Goal: Task Accomplishment & Management: Manage account settings

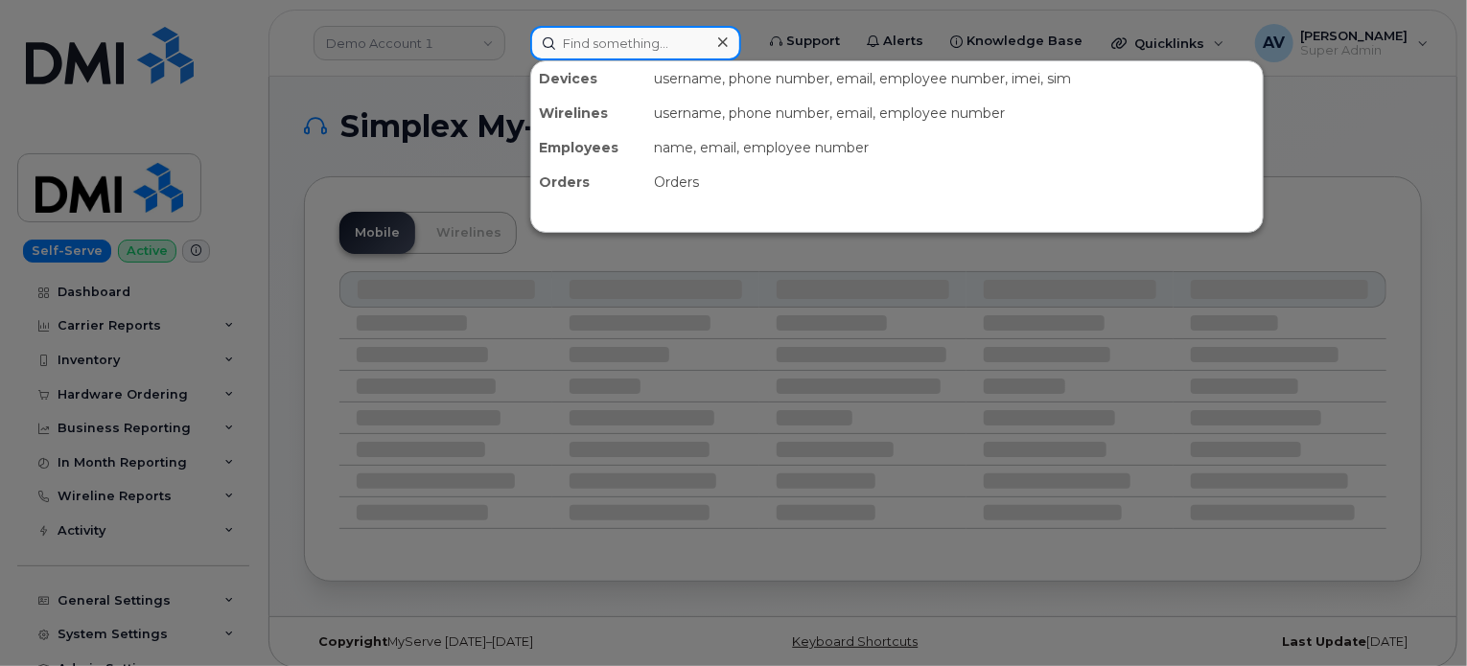
click at [683, 29] on input at bounding box center [635, 43] width 211 height 35
paste input "Damian Guerrero Jr"
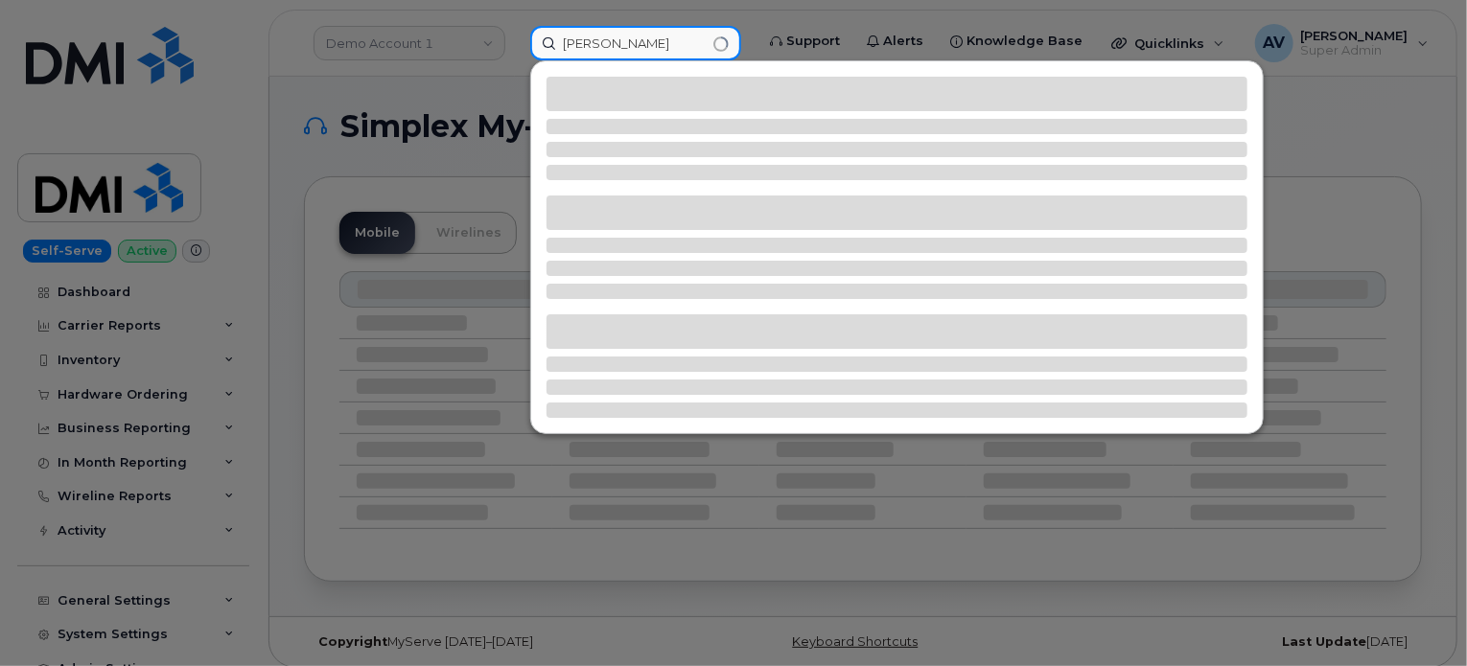
type input "Damian Guerrero Jr"
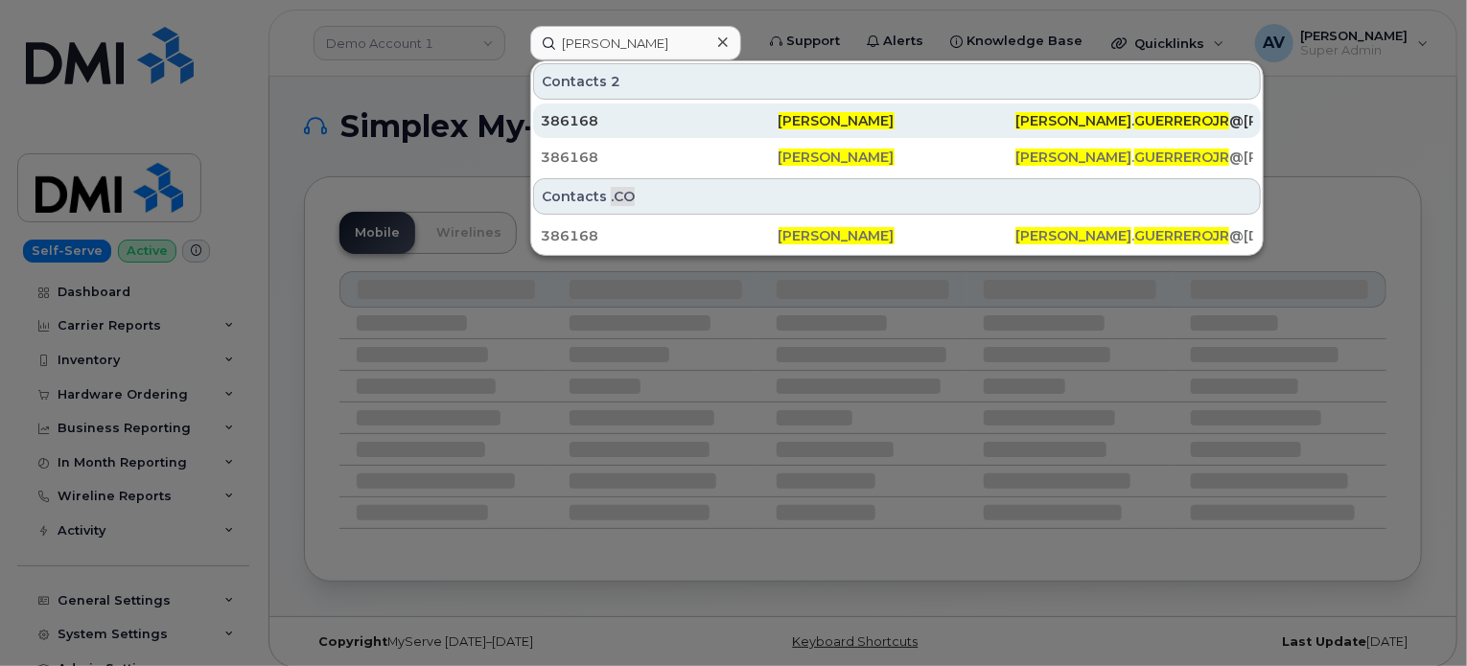
click at [763, 118] on div "386168" at bounding box center [660, 120] width 238 height 19
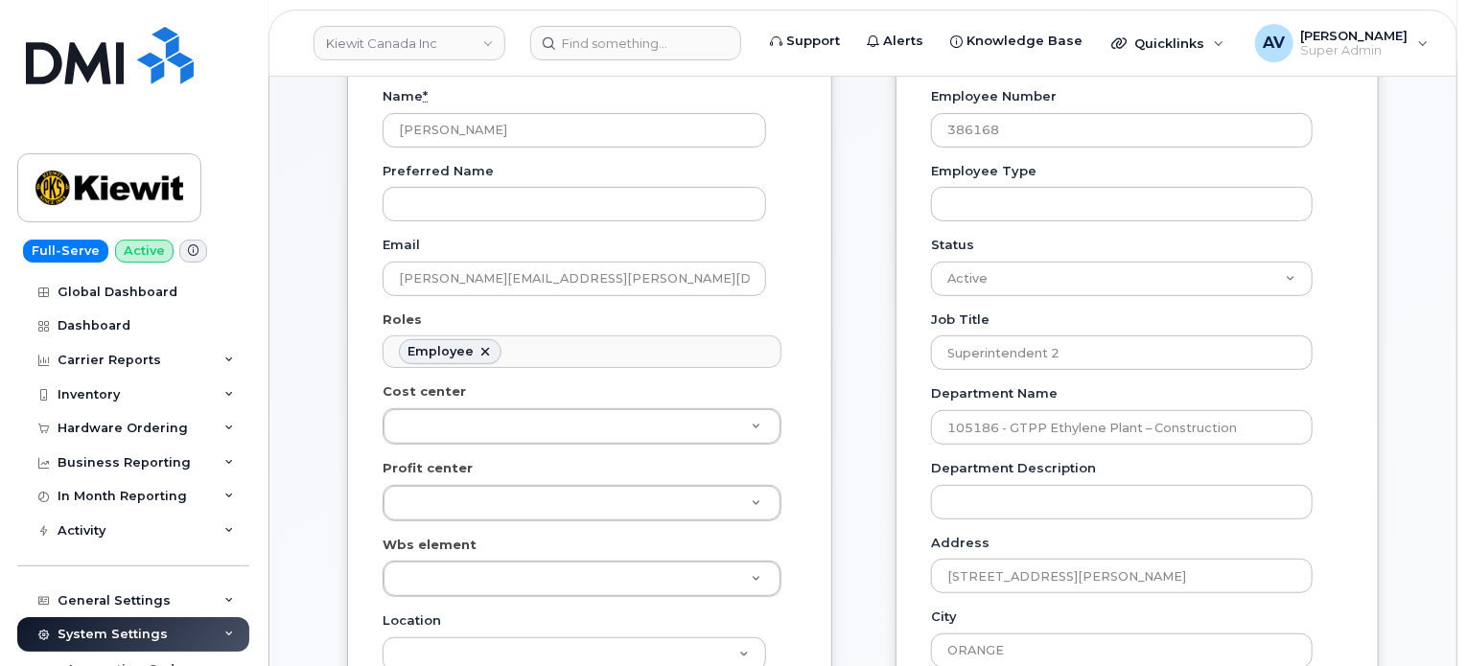
scroll to position [288, 0]
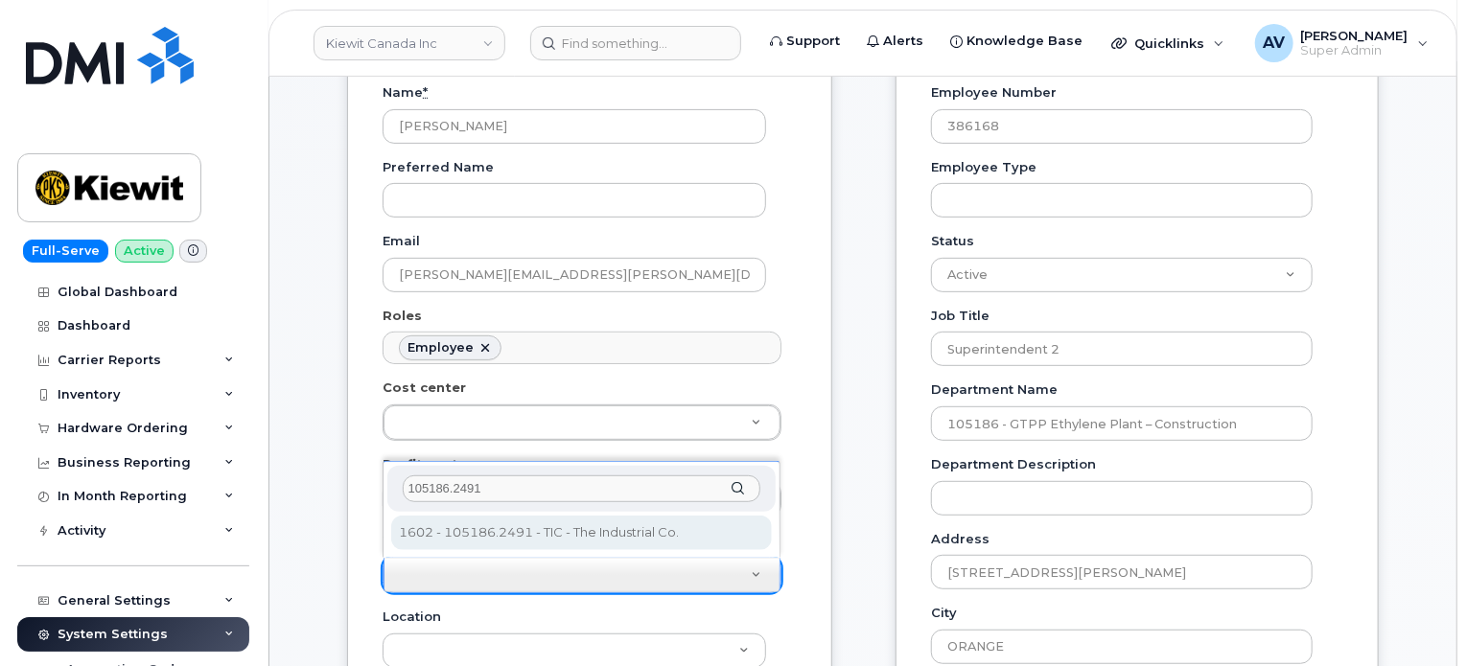
type input "105186.2491"
type input "4427978"
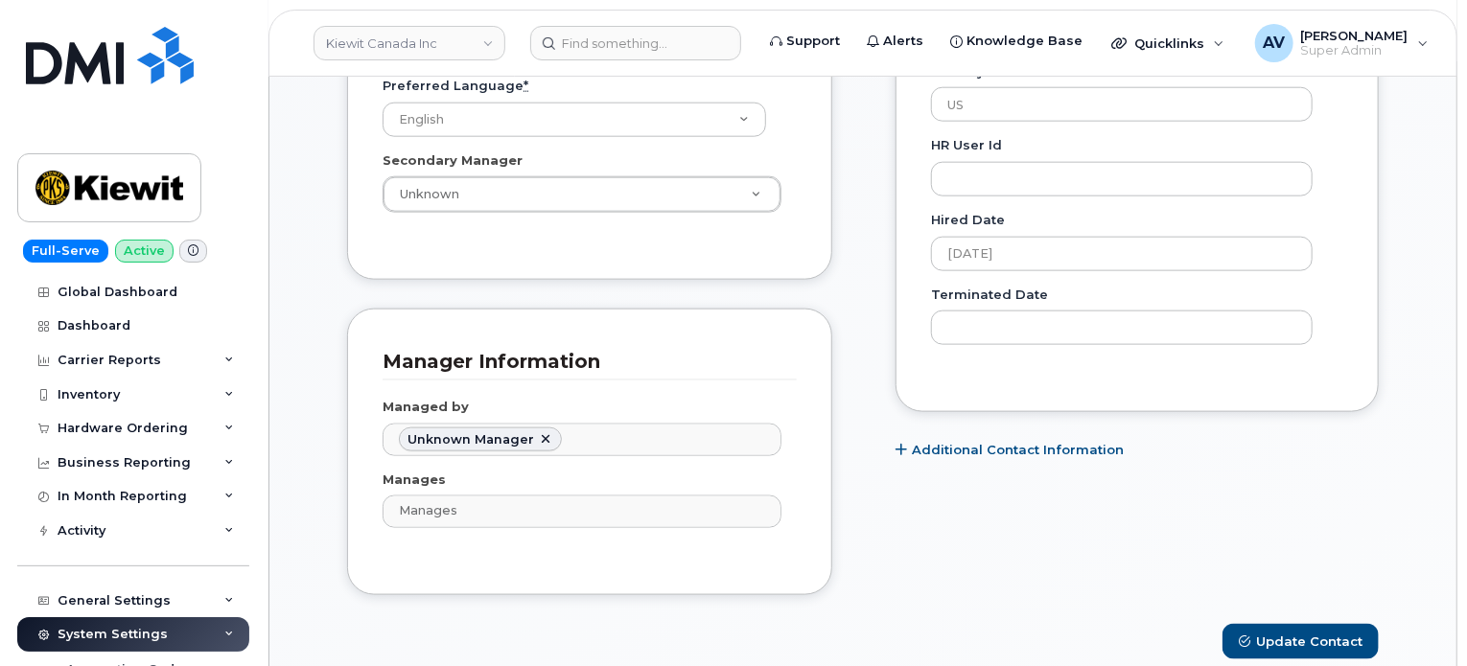
scroll to position [1054, 0]
click at [1324, 638] on button "Update Contact" at bounding box center [1300, 639] width 156 height 35
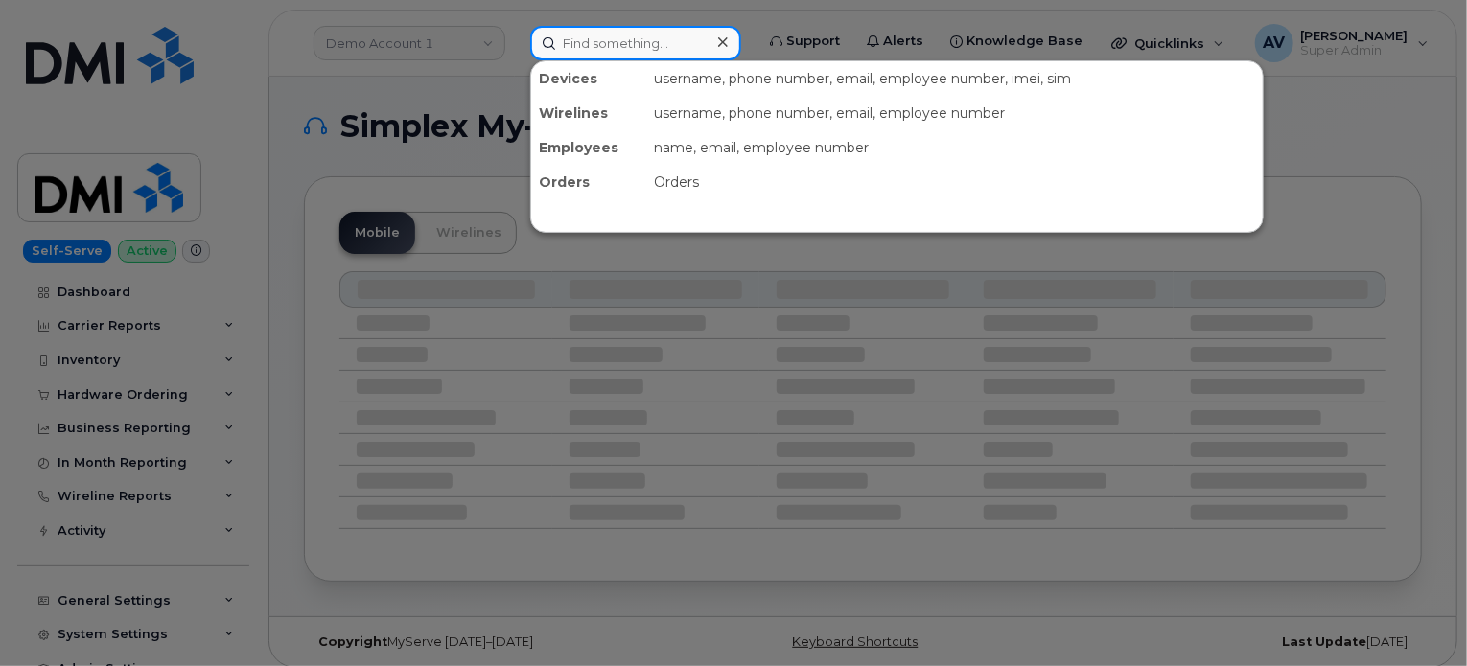
click at [650, 47] on input at bounding box center [635, 43] width 211 height 35
paste input "mackenzie Beebe"
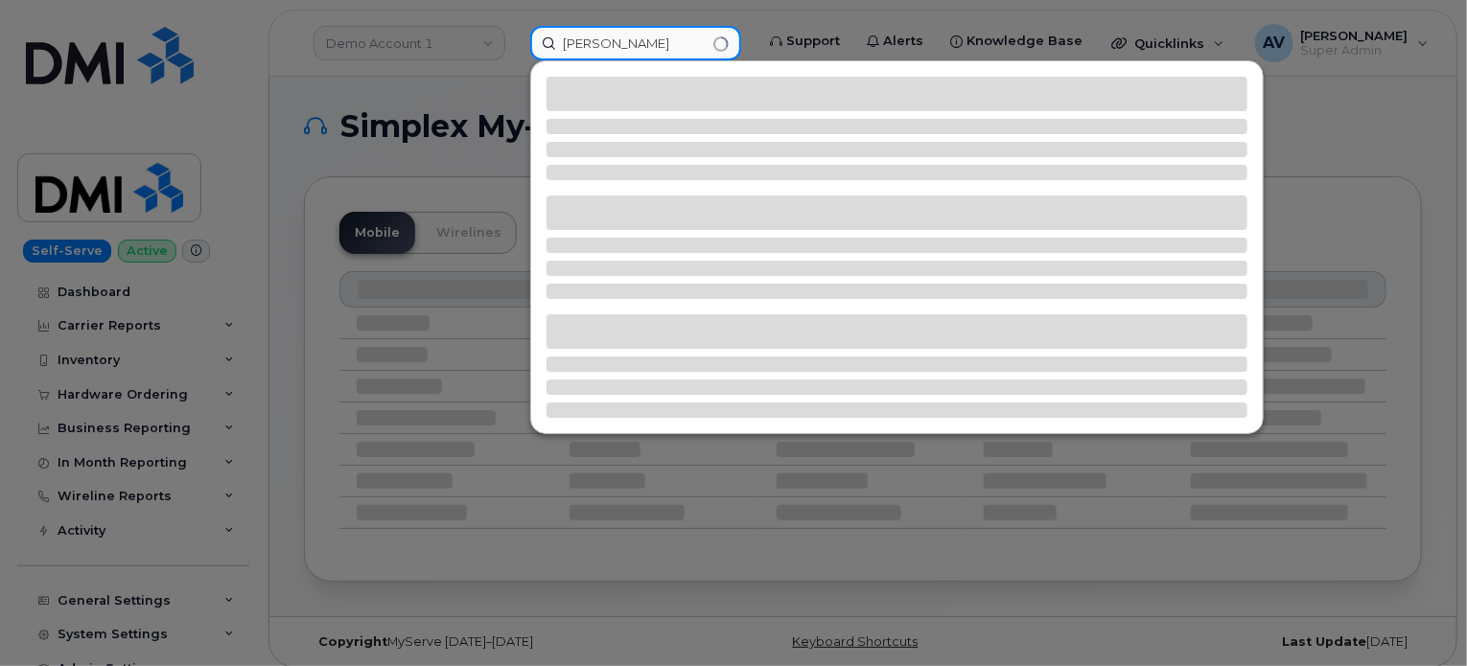
type input "mackenzie Beebe"
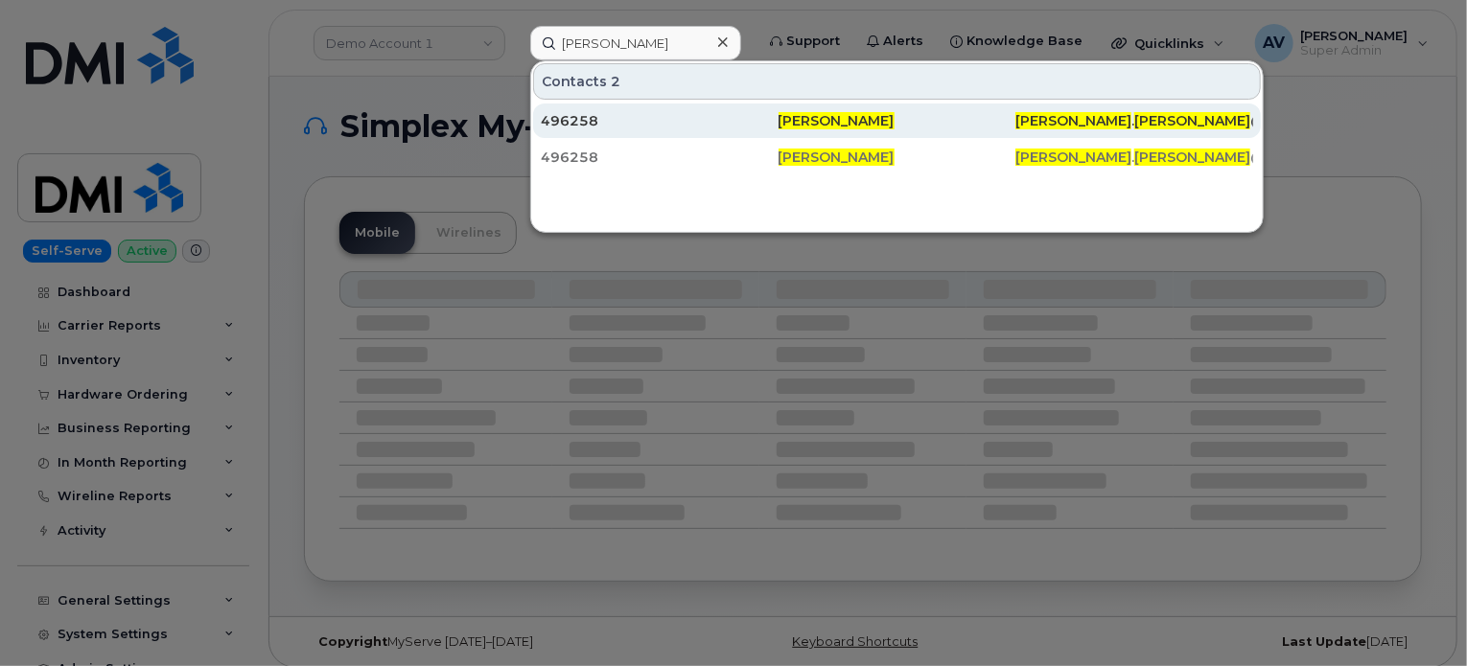
click at [726, 112] on div "496258" at bounding box center [660, 120] width 238 height 19
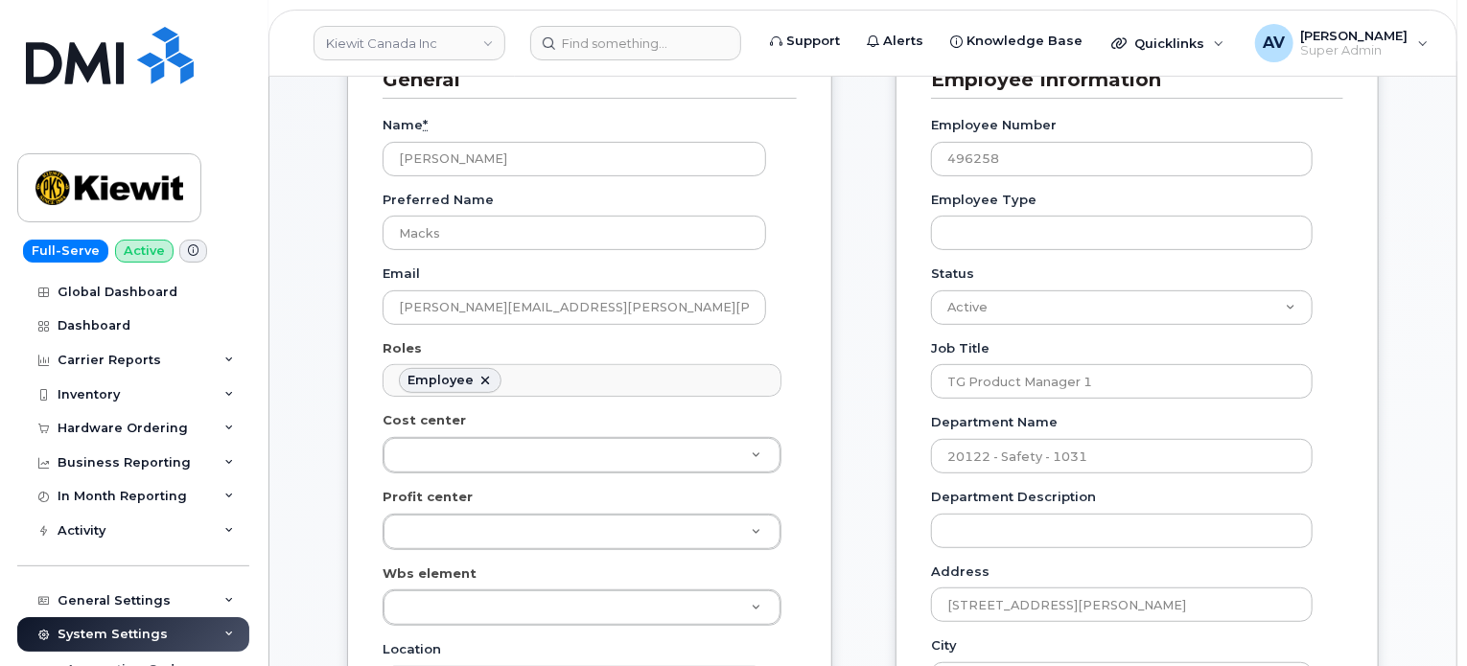
scroll to position [383, 0]
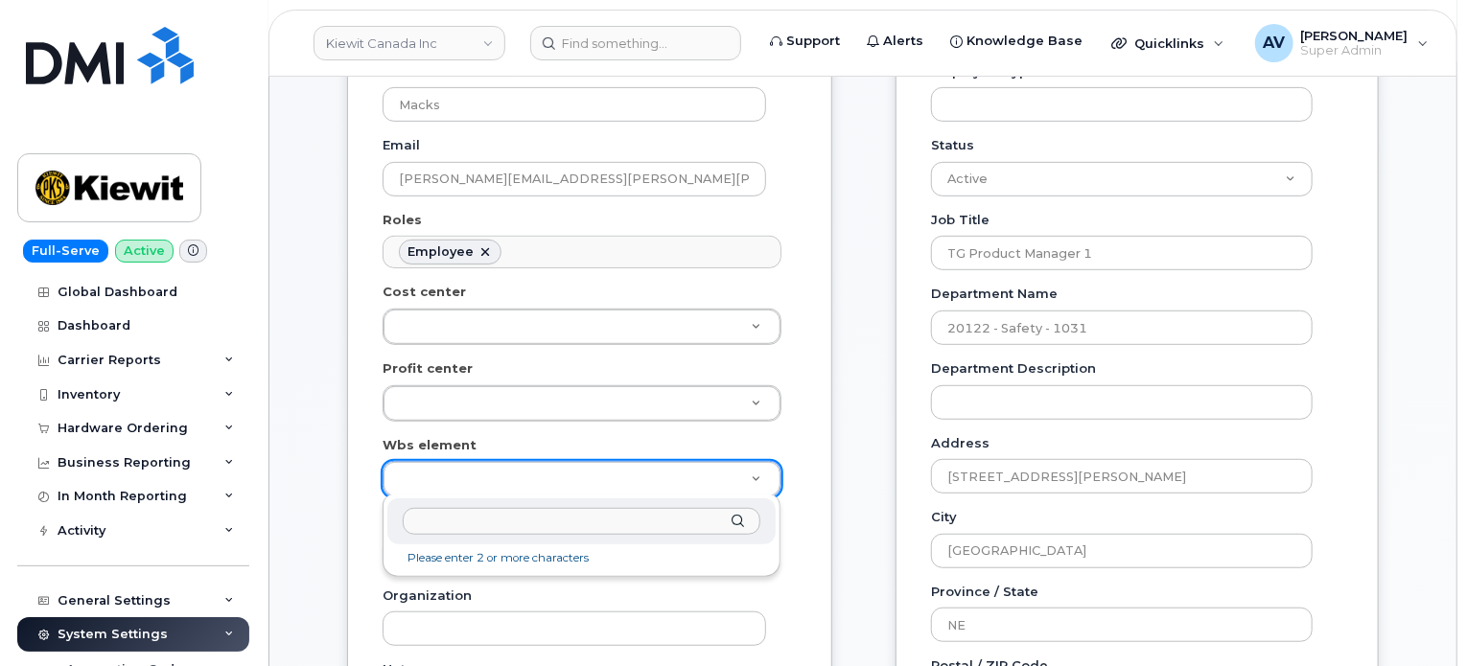
paste input "20122"
type input "20122"
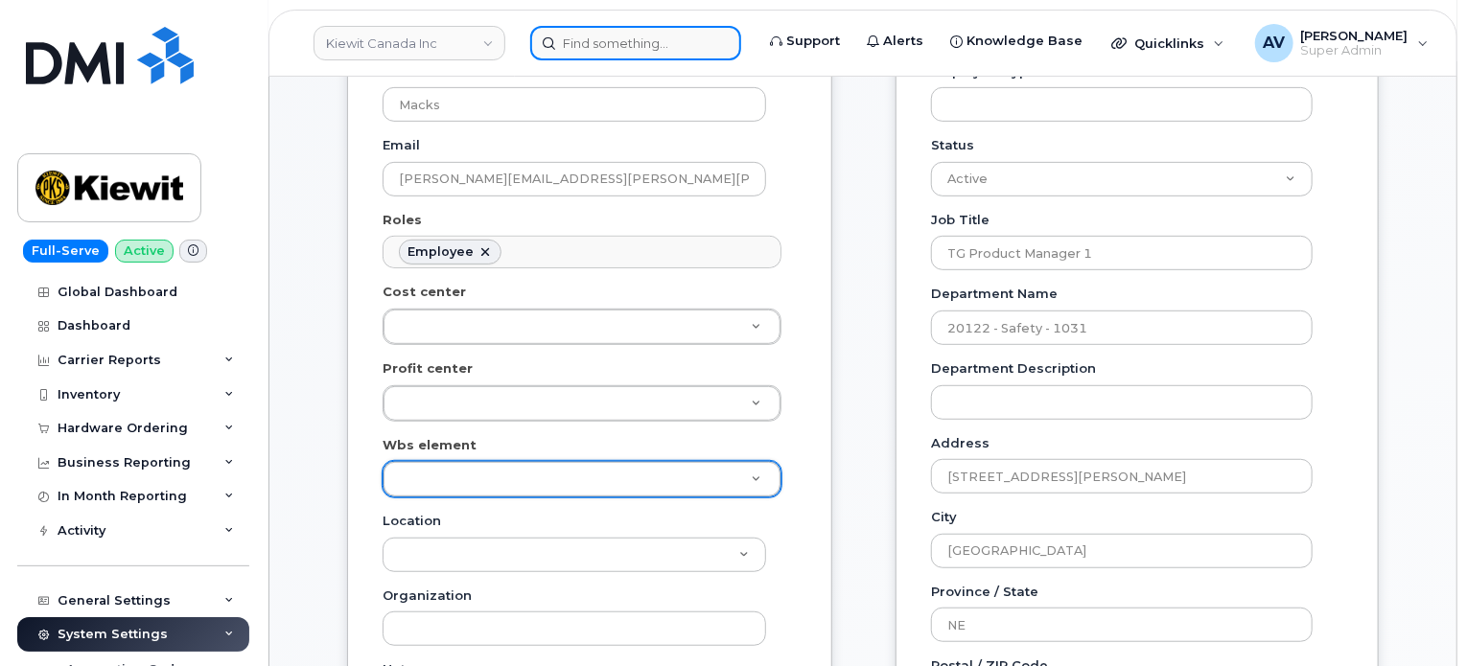
click at [623, 53] on input at bounding box center [635, 43] width 211 height 35
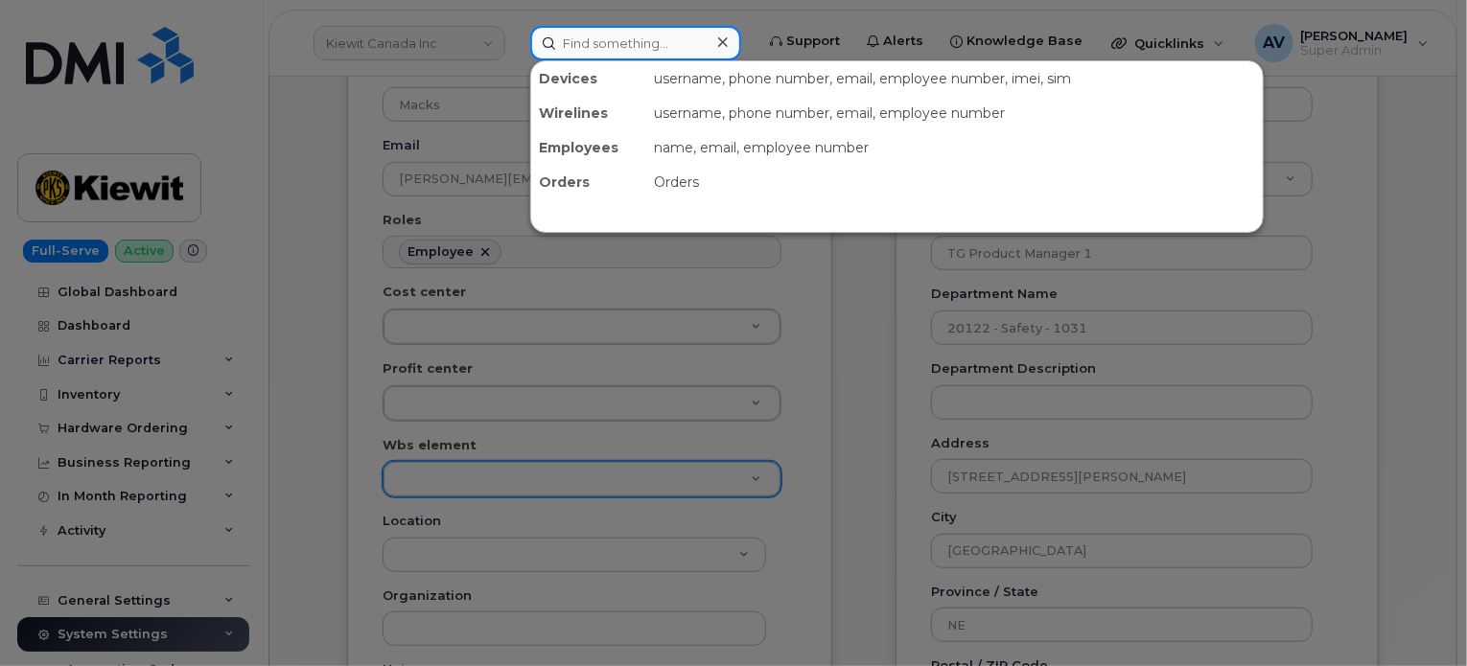
paste input "[PERSON_NAME] [PERSON_NAME]"
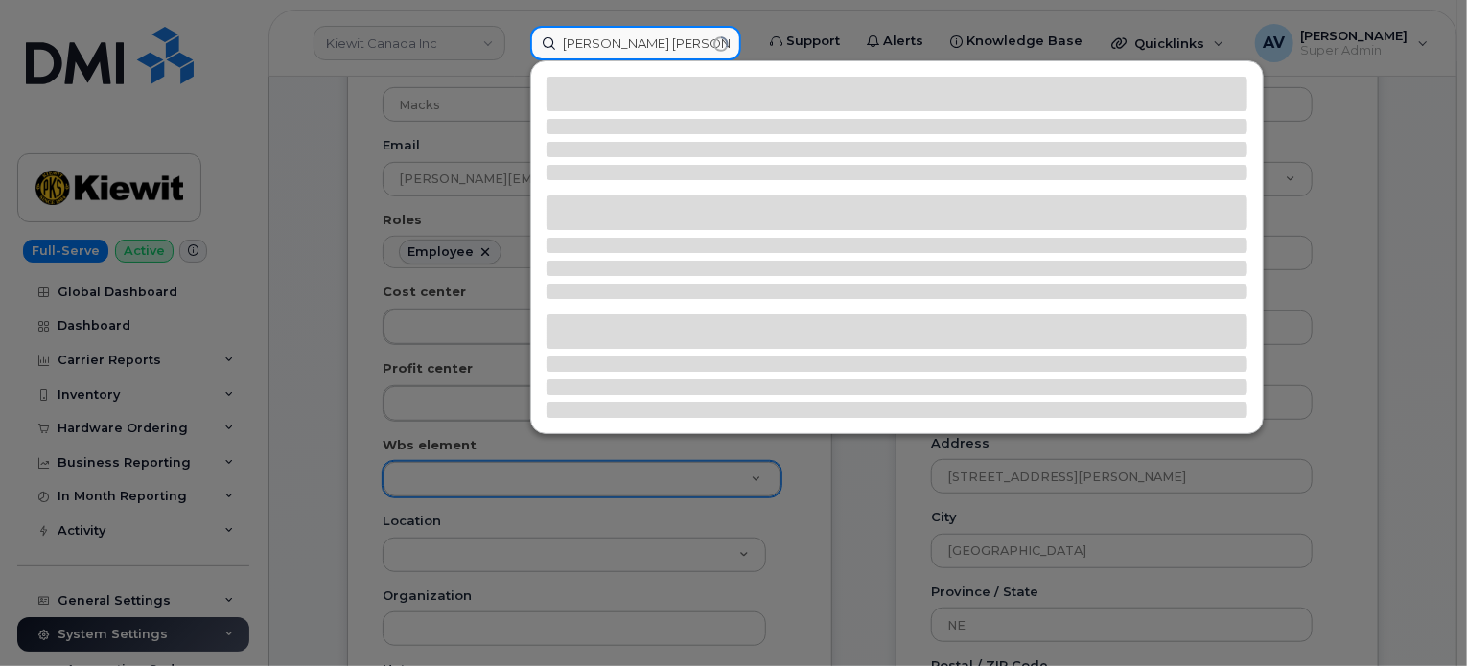
type input "[PERSON_NAME] [PERSON_NAME]"
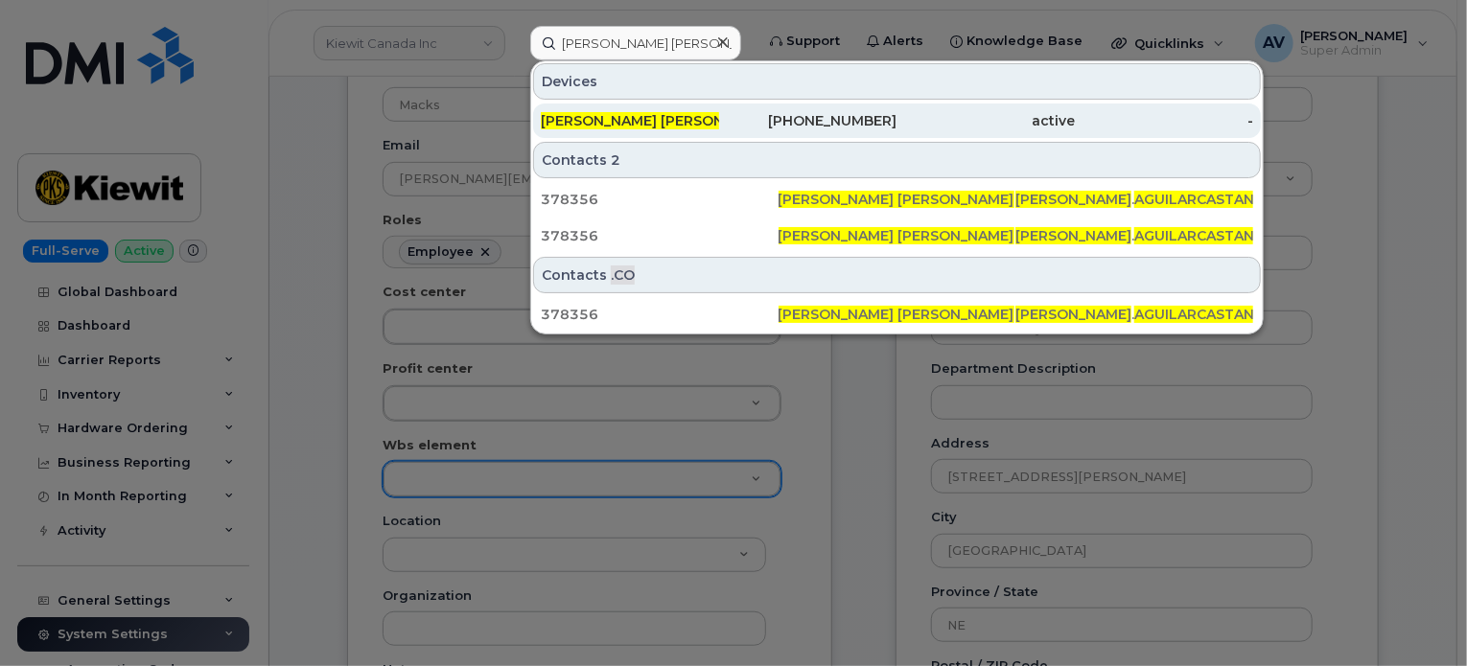
click at [755, 119] on div "469-805-4670" at bounding box center [808, 120] width 178 height 19
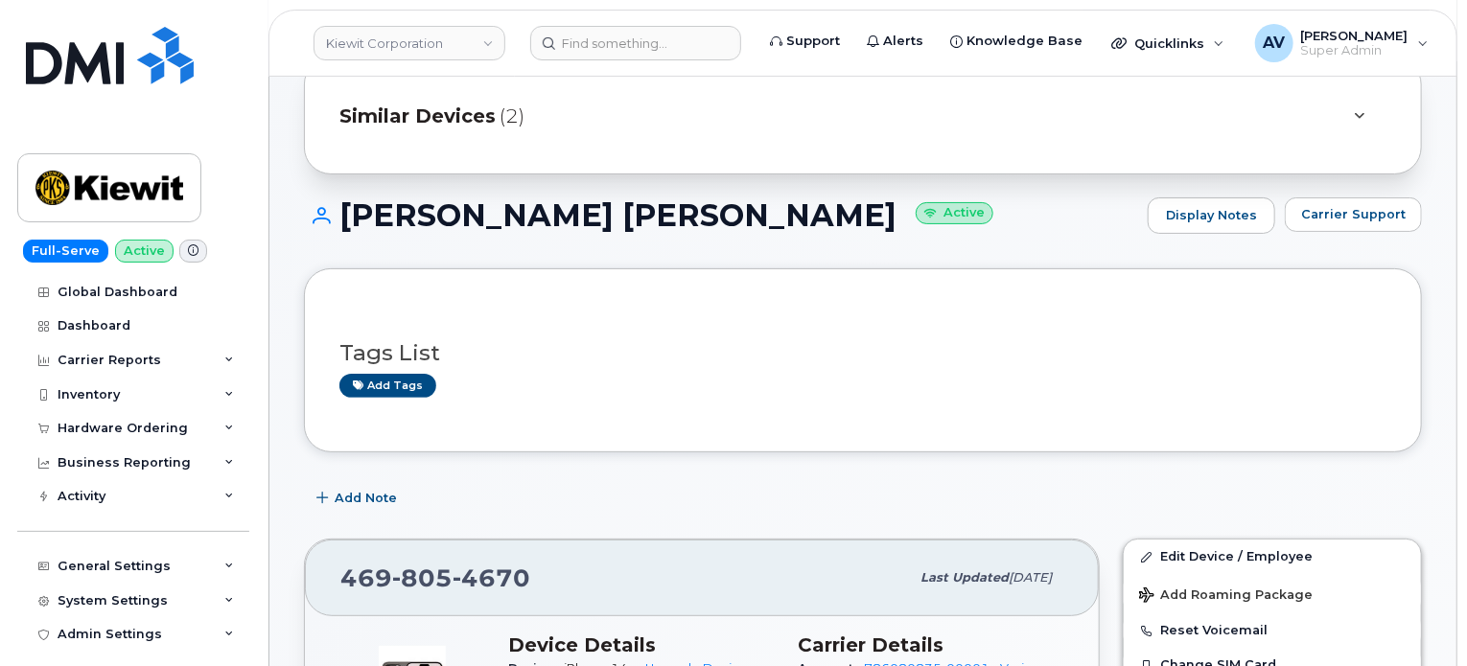
scroll to position [288, 0]
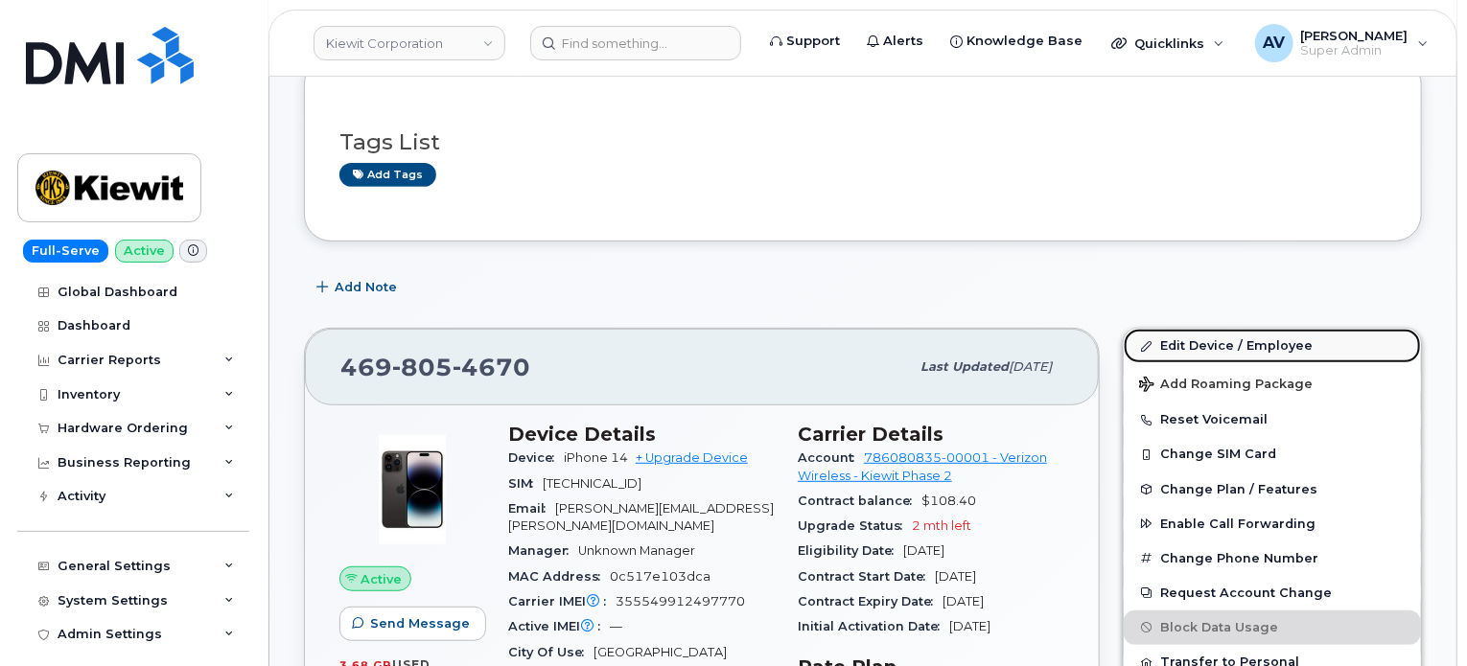
click at [1214, 336] on link "Edit Device / Employee" at bounding box center [1271, 346] width 297 height 35
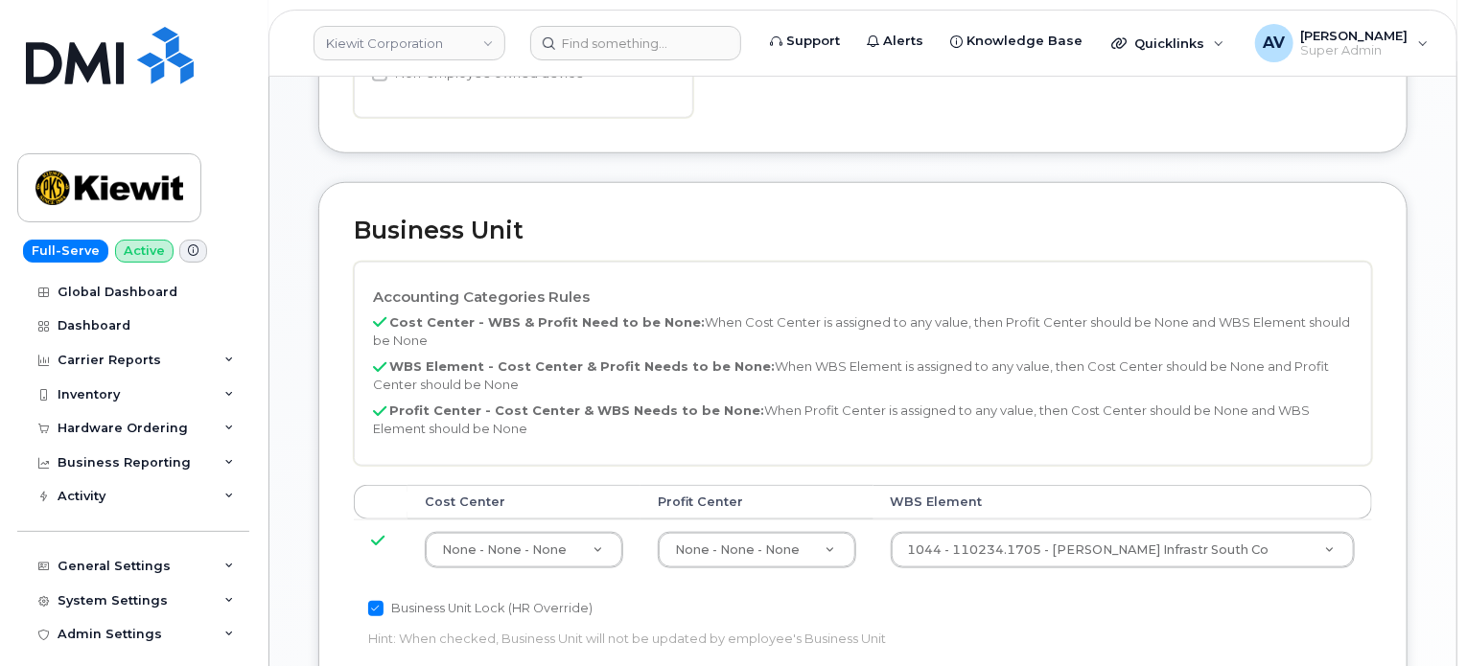
scroll to position [863, 0]
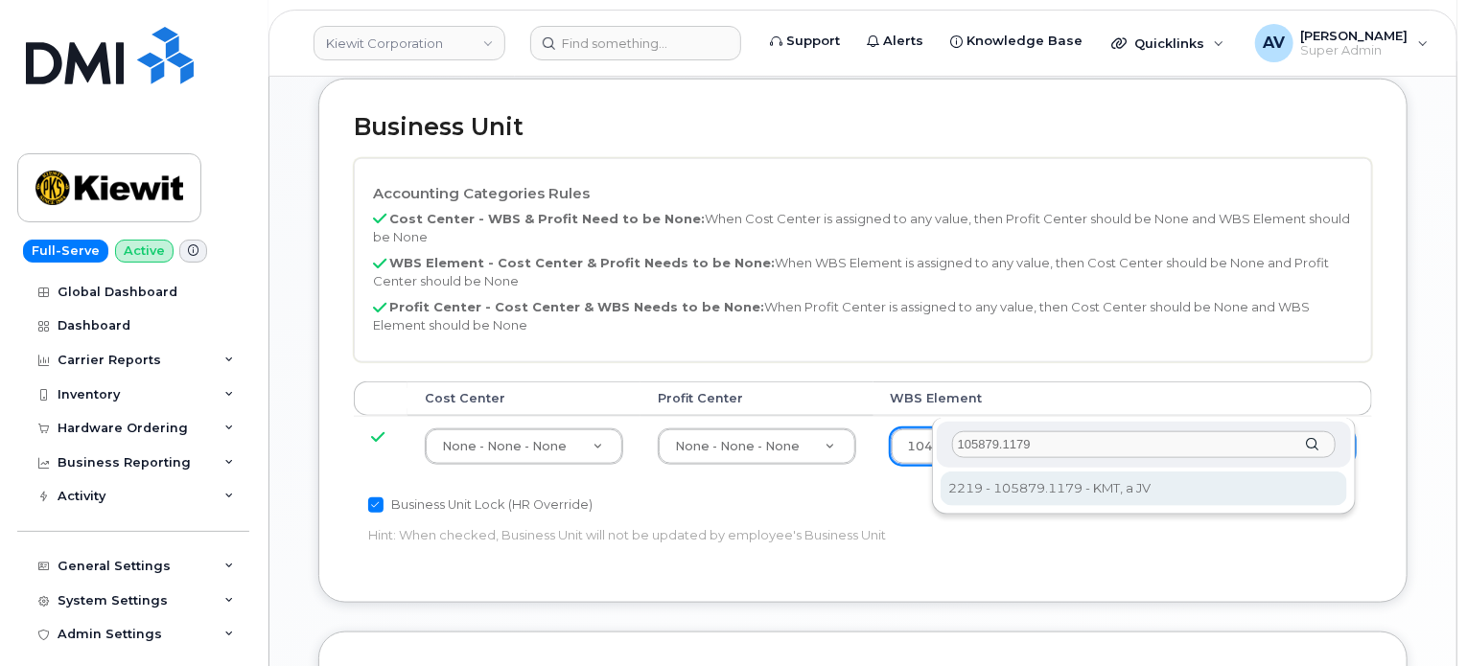
type input "105879.1179"
type input "30216852"
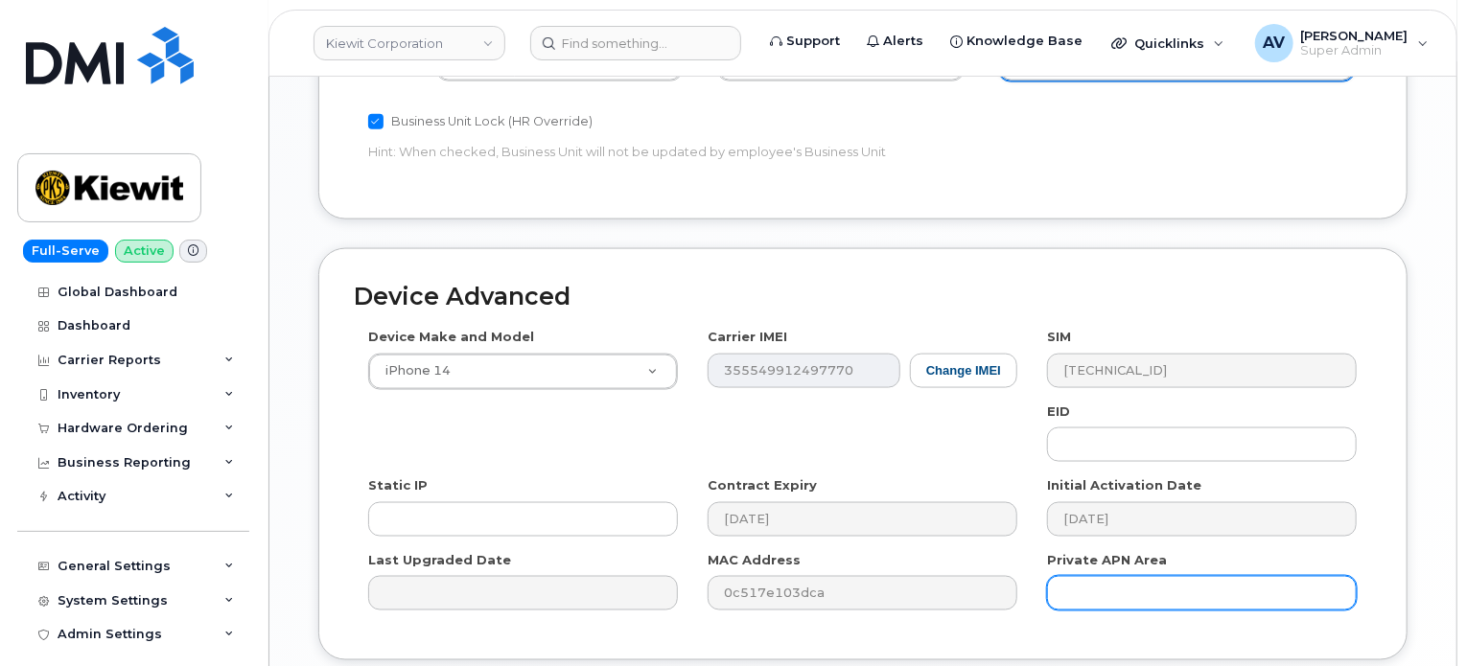
scroll to position [1342, 0]
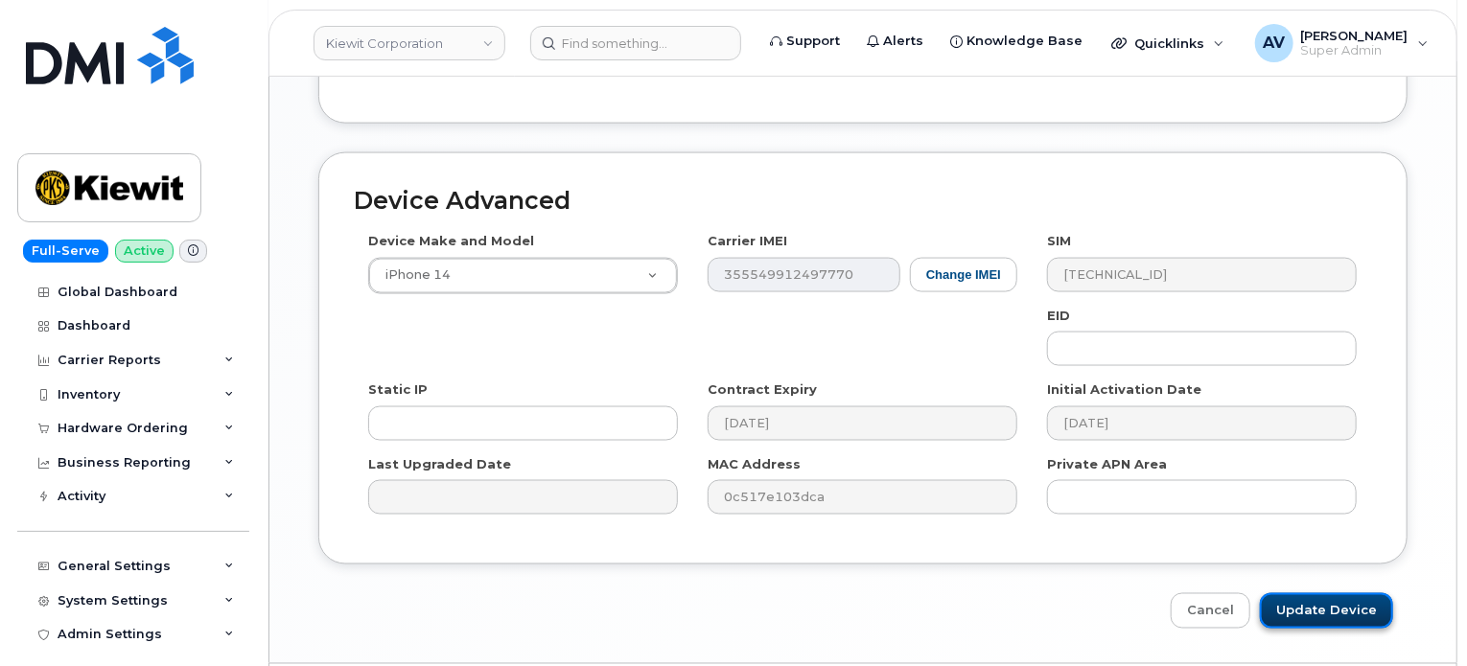
click at [1323, 593] on input "Update Device" at bounding box center [1325, 610] width 133 height 35
type input "Saving..."
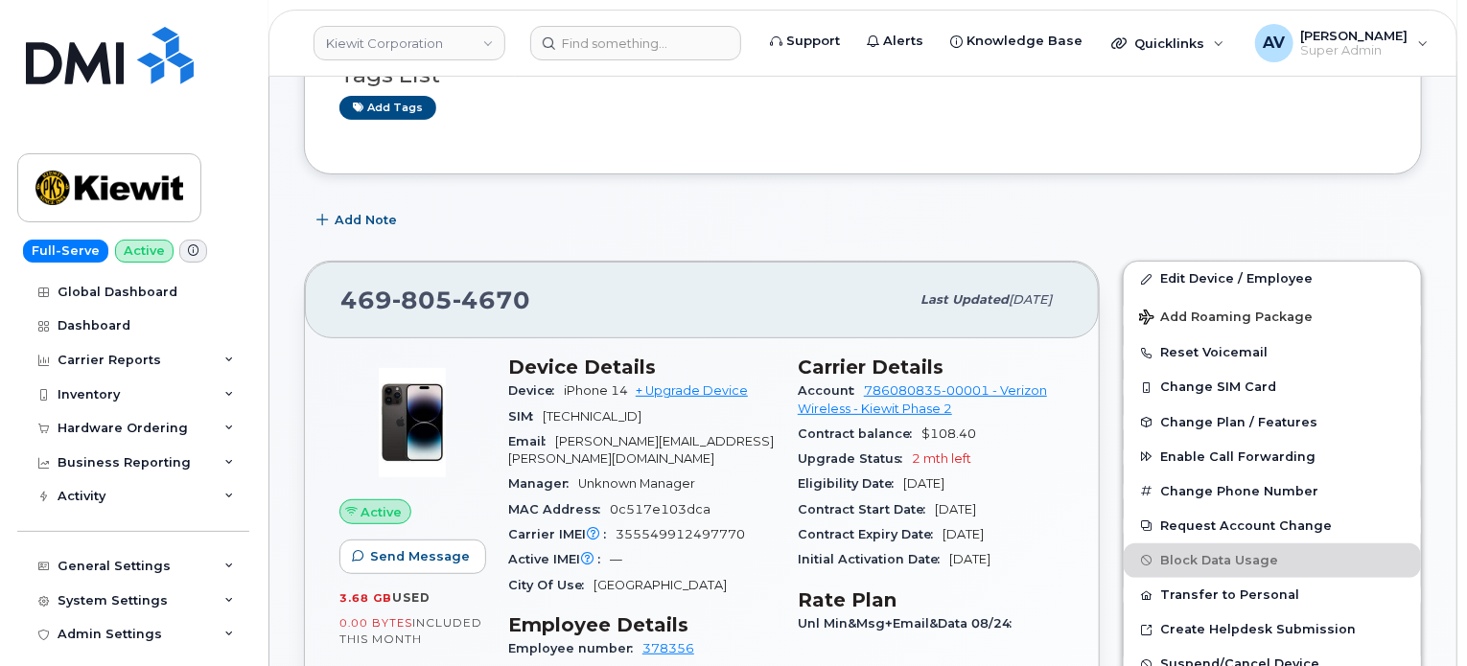
scroll to position [354, 0]
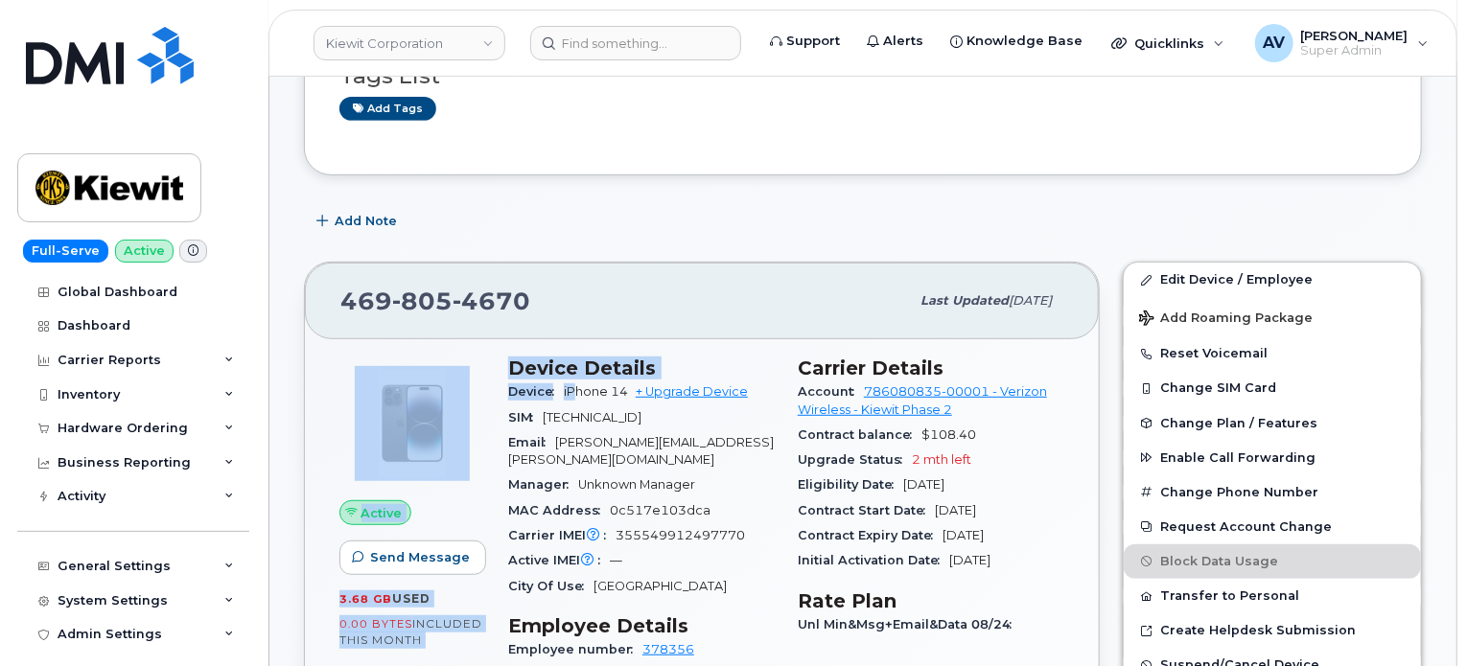
drag, startPoint x: 497, startPoint y: 359, endPoint x: 579, endPoint y: 398, distance: 90.9
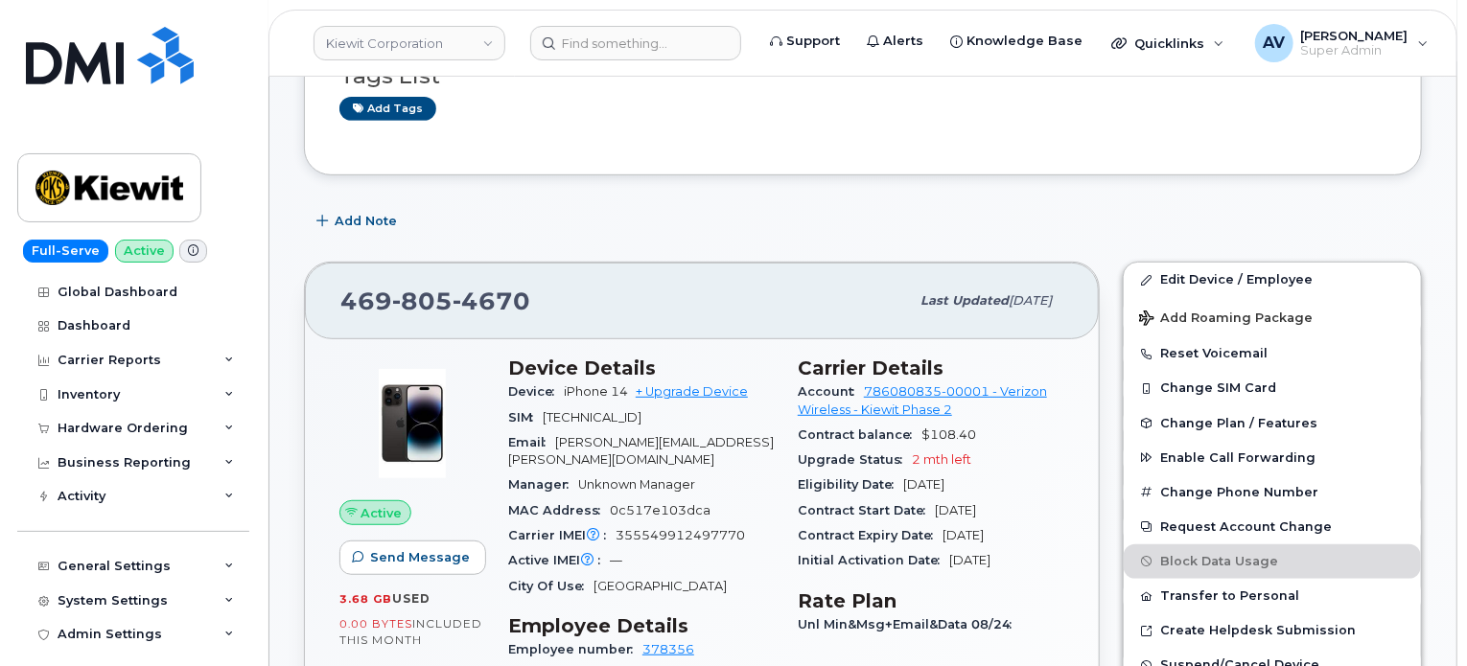
click at [674, 313] on div "469 805 4670" at bounding box center [624, 301] width 568 height 40
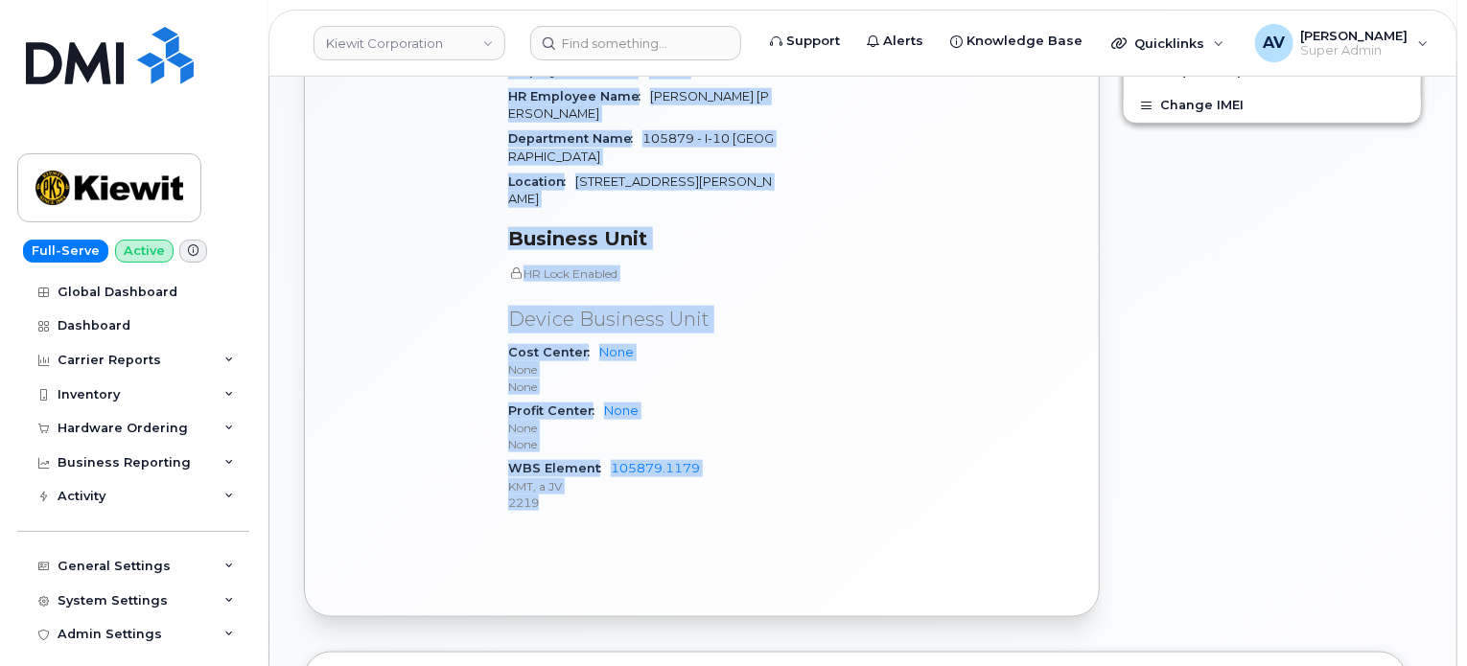
scroll to position [1025, 0]
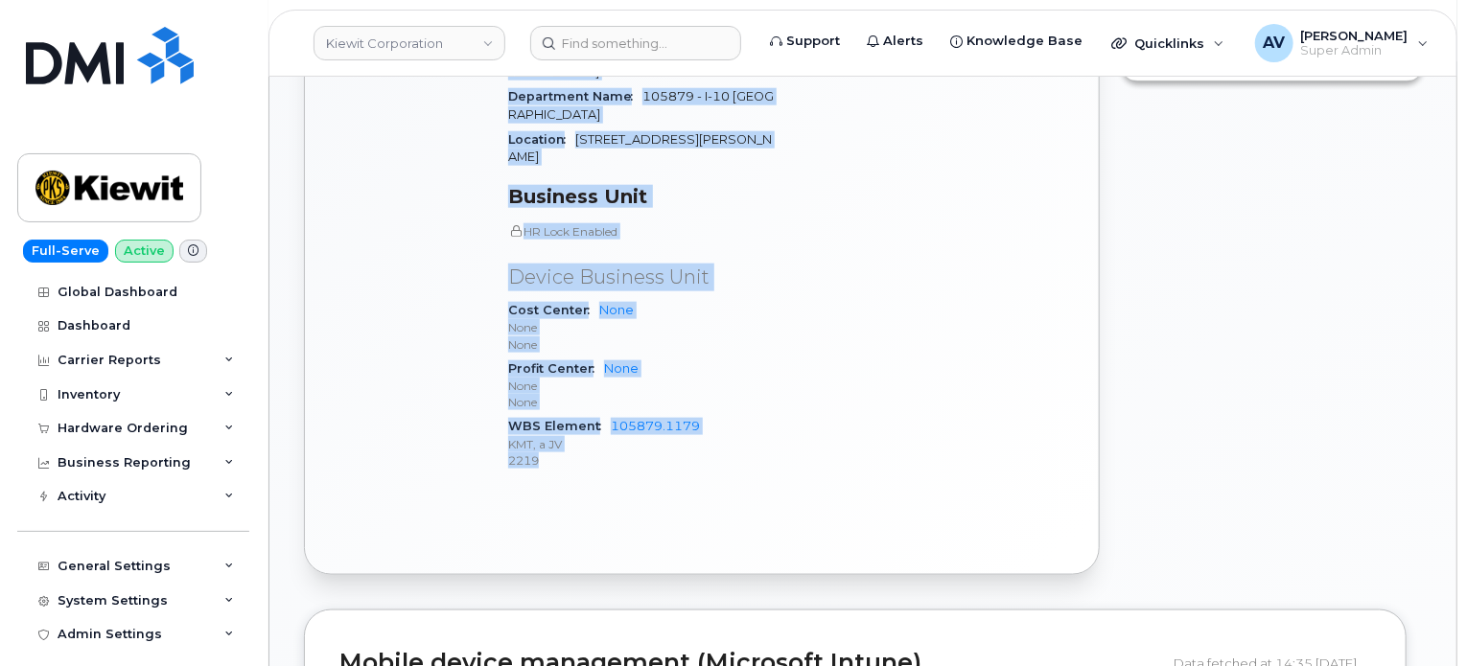
drag, startPoint x: 507, startPoint y: 365, endPoint x: 644, endPoint y: 478, distance: 177.7
click at [644, 478] on div "Device Details Device iPhone 14 + Upgrade Device SIM 89148000010165738691 Email…" at bounding box center [641, 86] width 289 height 824
copy div "Device Details Device iPhone 14 + Upgrade Device SIM 89148000010165738691 Email…"
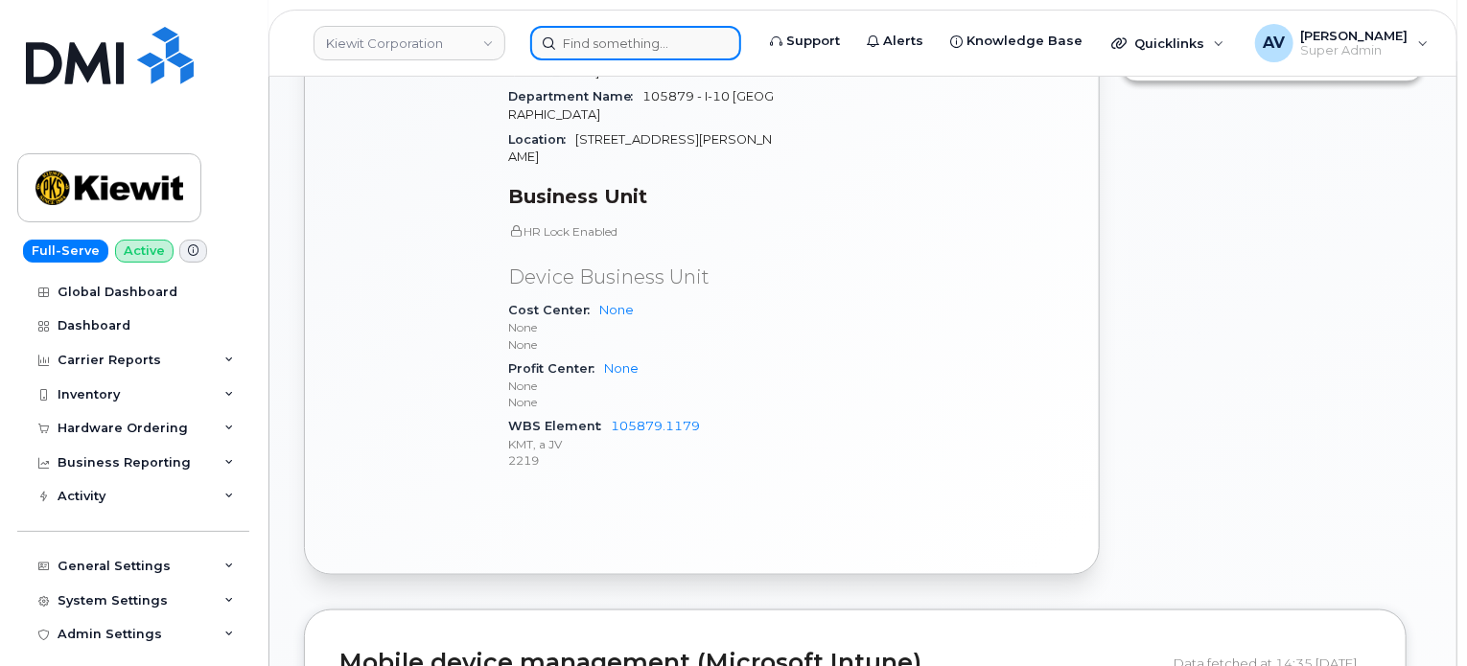
click at [650, 48] on input at bounding box center [635, 43] width 211 height 35
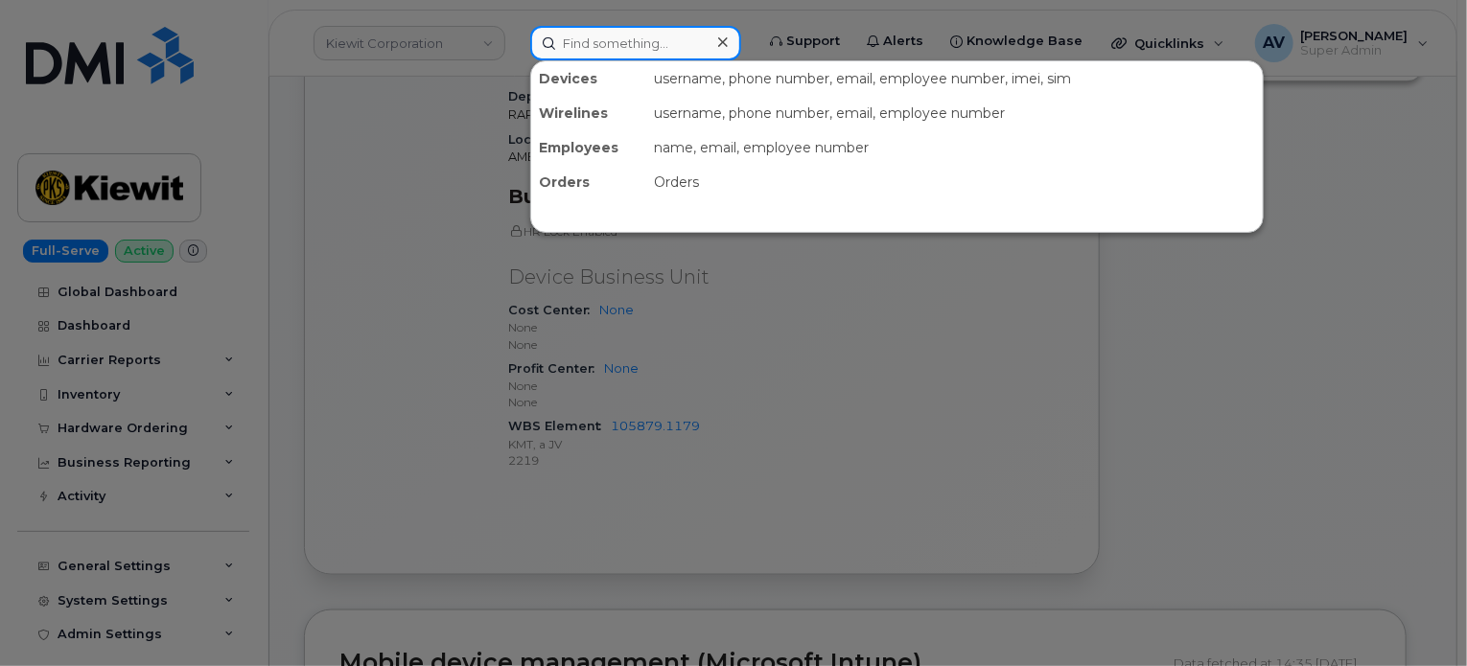
paste input "Jeffrey Gordon"
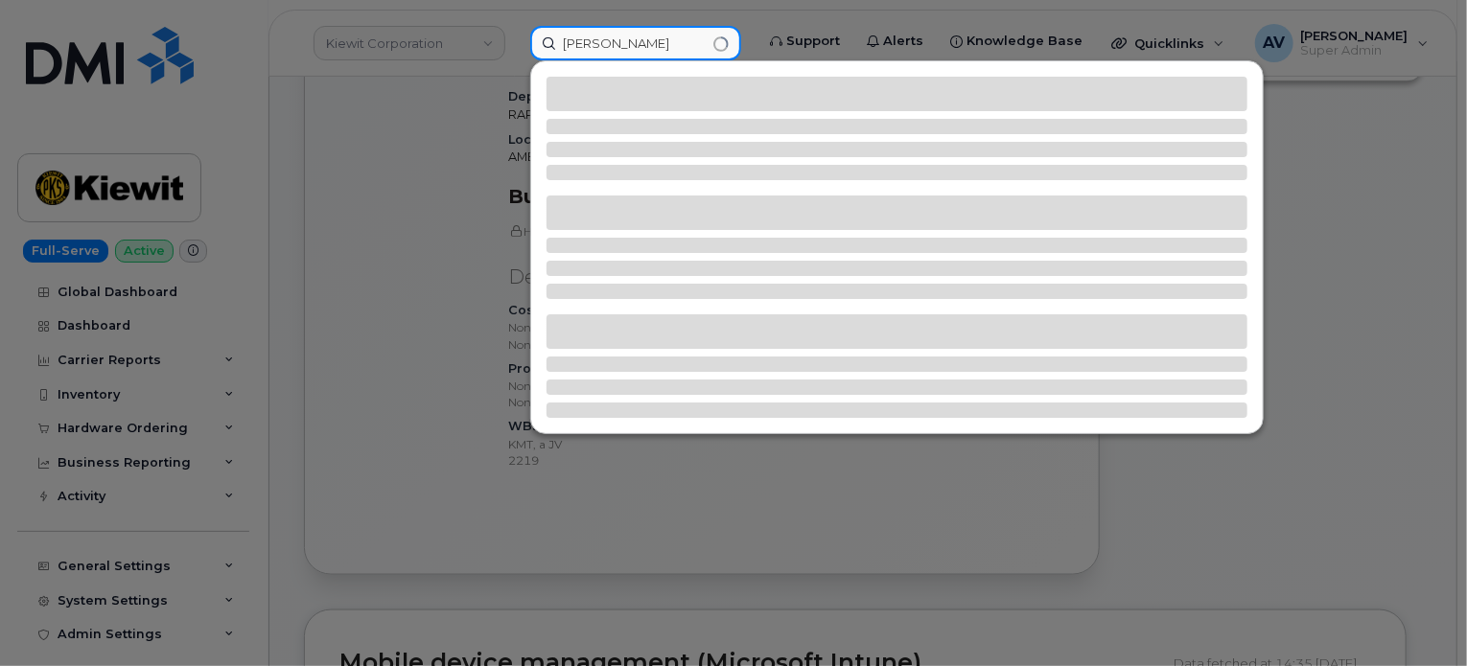
type input "Jeffrey Gordon"
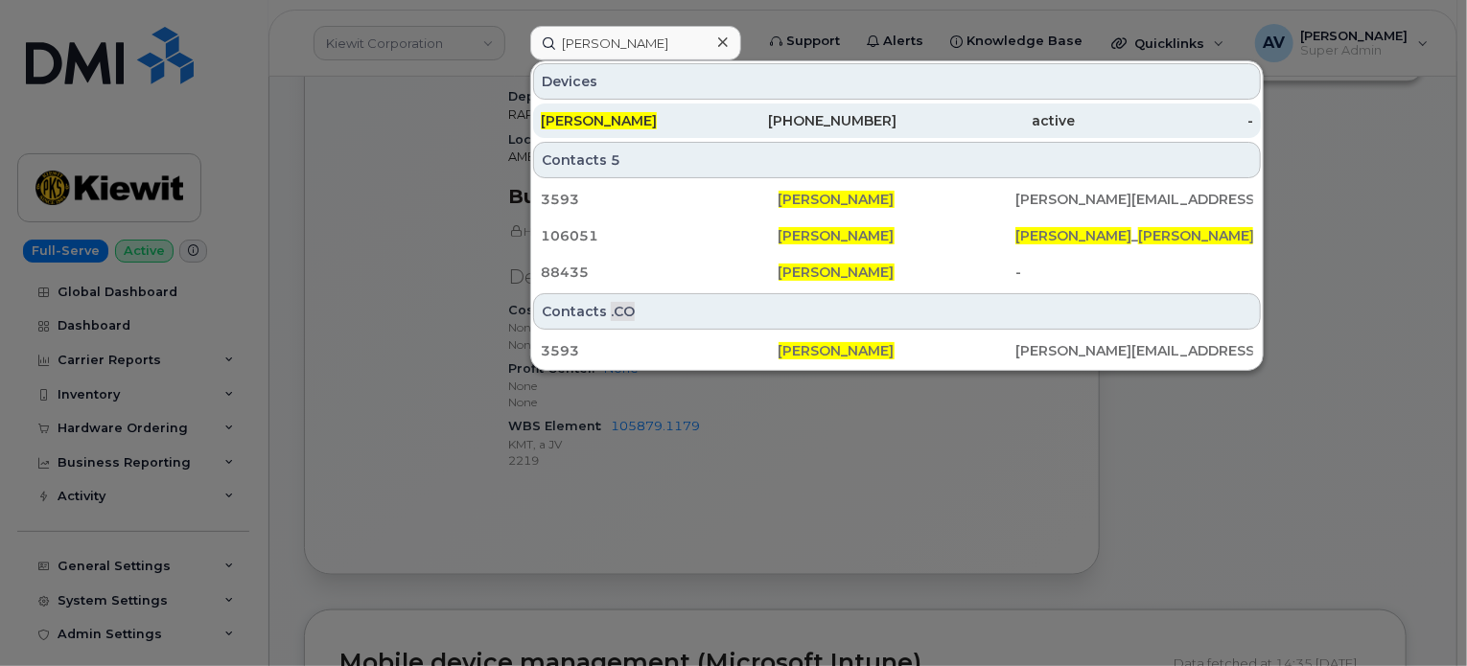
click at [670, 127] on div "JEFFREY GORDON" at bounding box center [630, 120] width 178 height 19
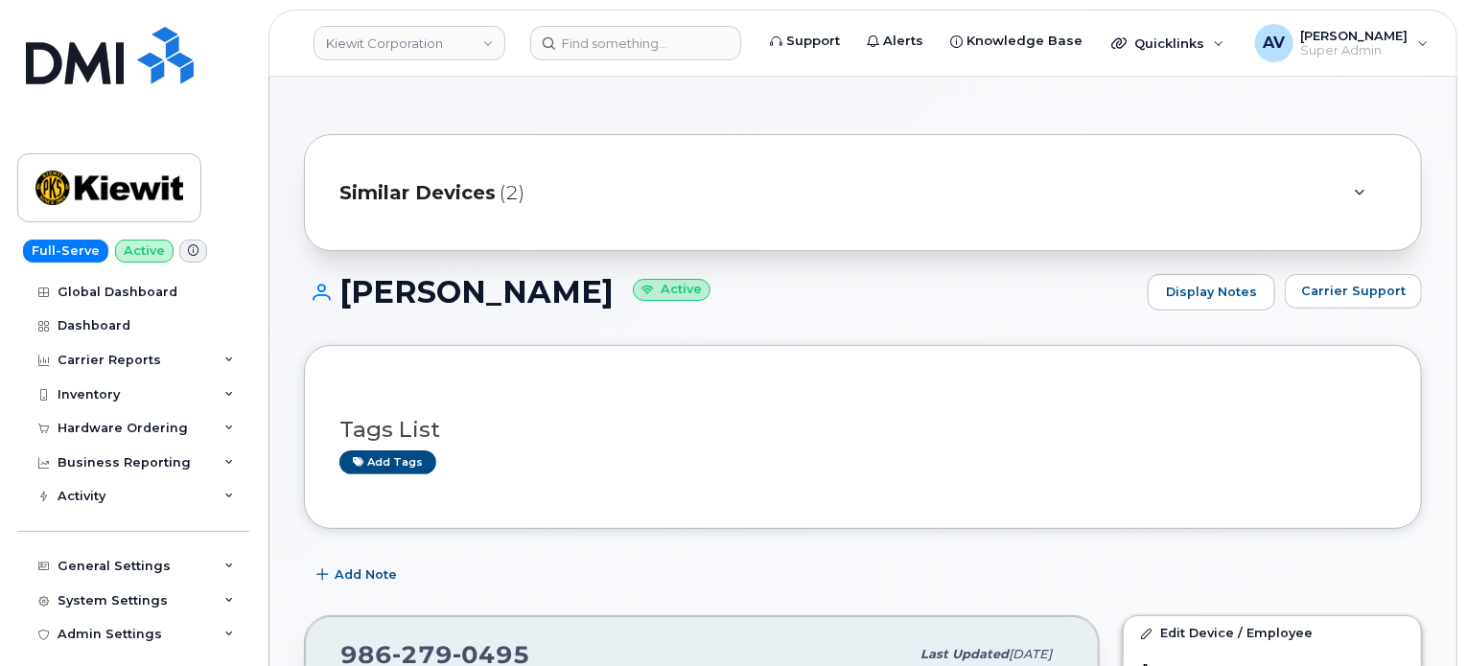
click at [441, 187] on span "Similar Devices" at bounding box center [417, 193] width 156 height 28
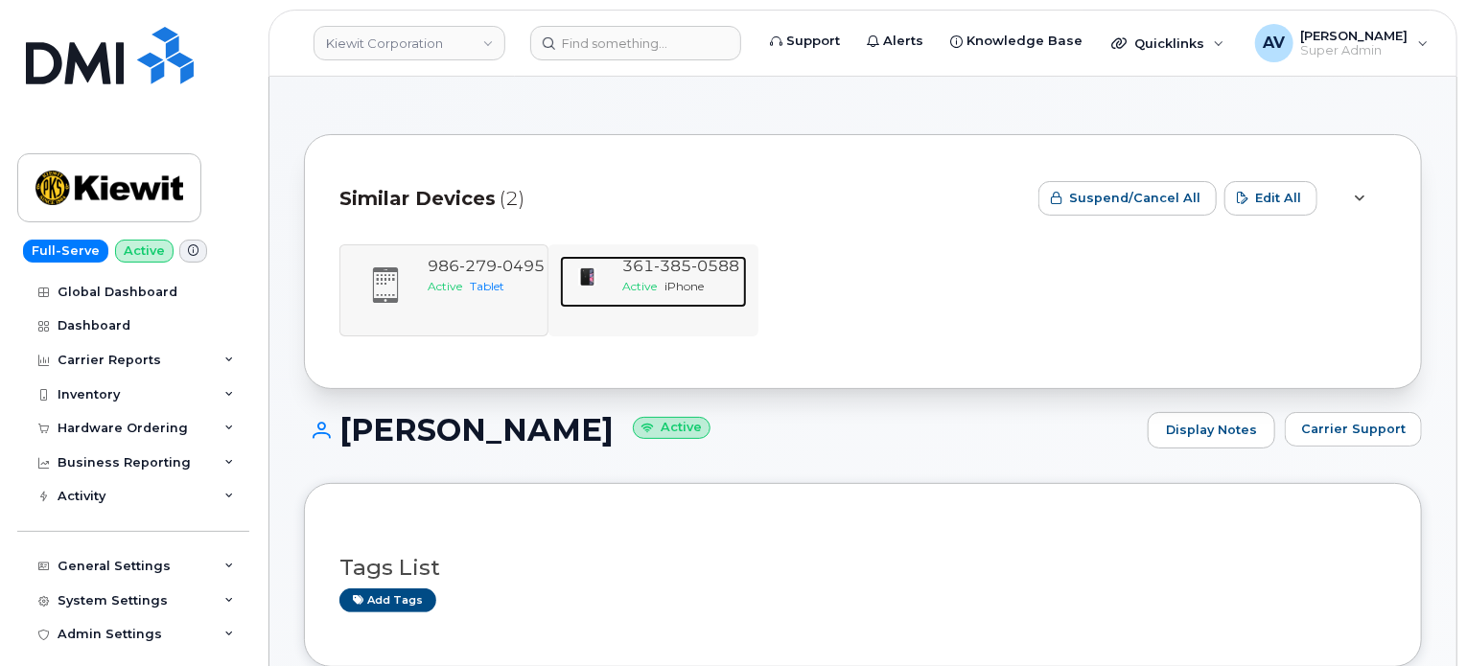
click at [675, 271] on span "385" at bounding box center [672, 266] width 37 height 18
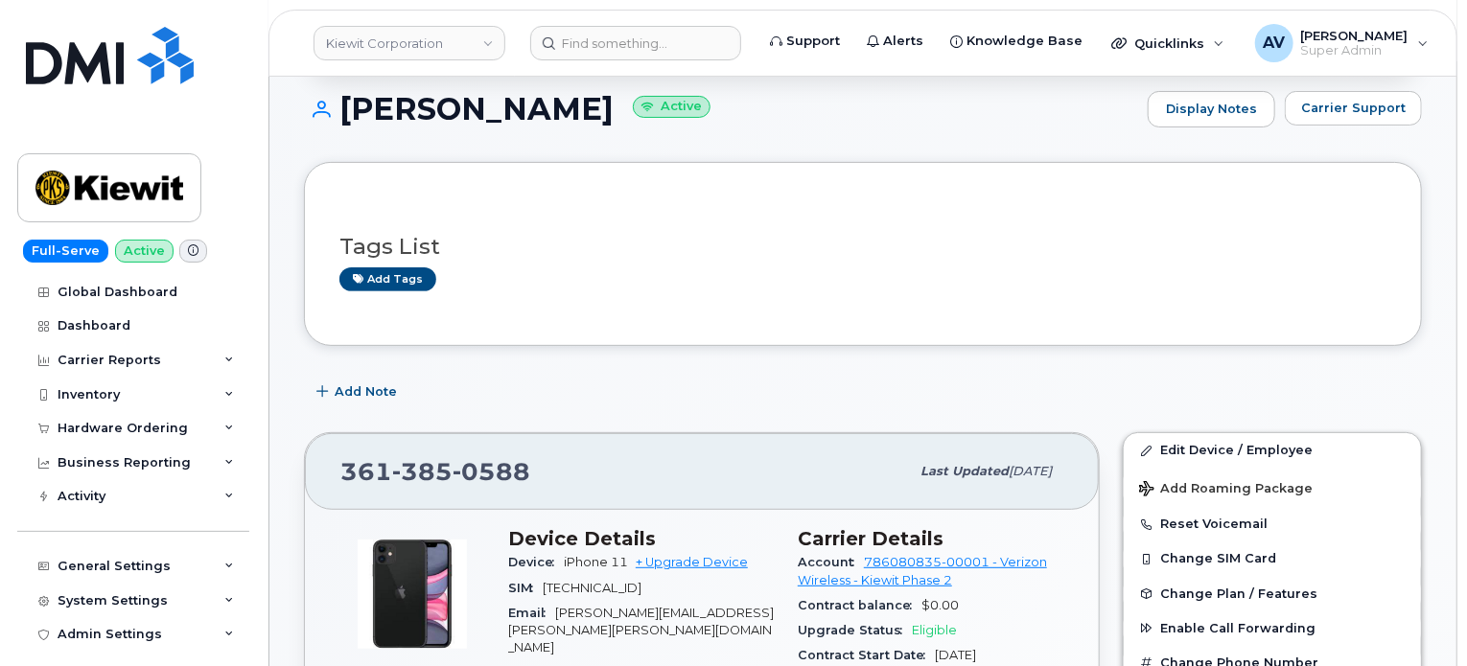
scroll to position [288, 0]
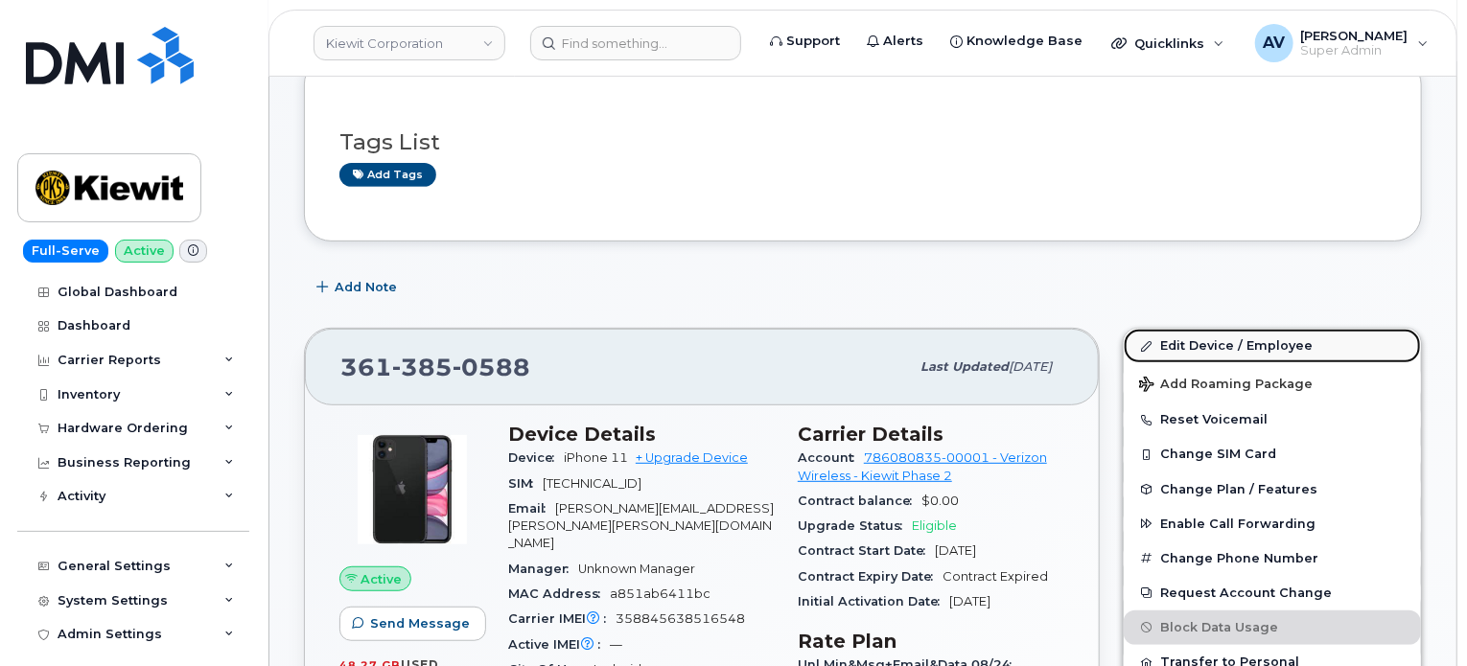
click at [1273, 354] on link "Edit Device / Employee" at bounding box center [1271, 346] width 297 height 35
click at [1276, 349] on link "Edit Device / Employee" at bounding box center [1271, 346] width 297 height 35
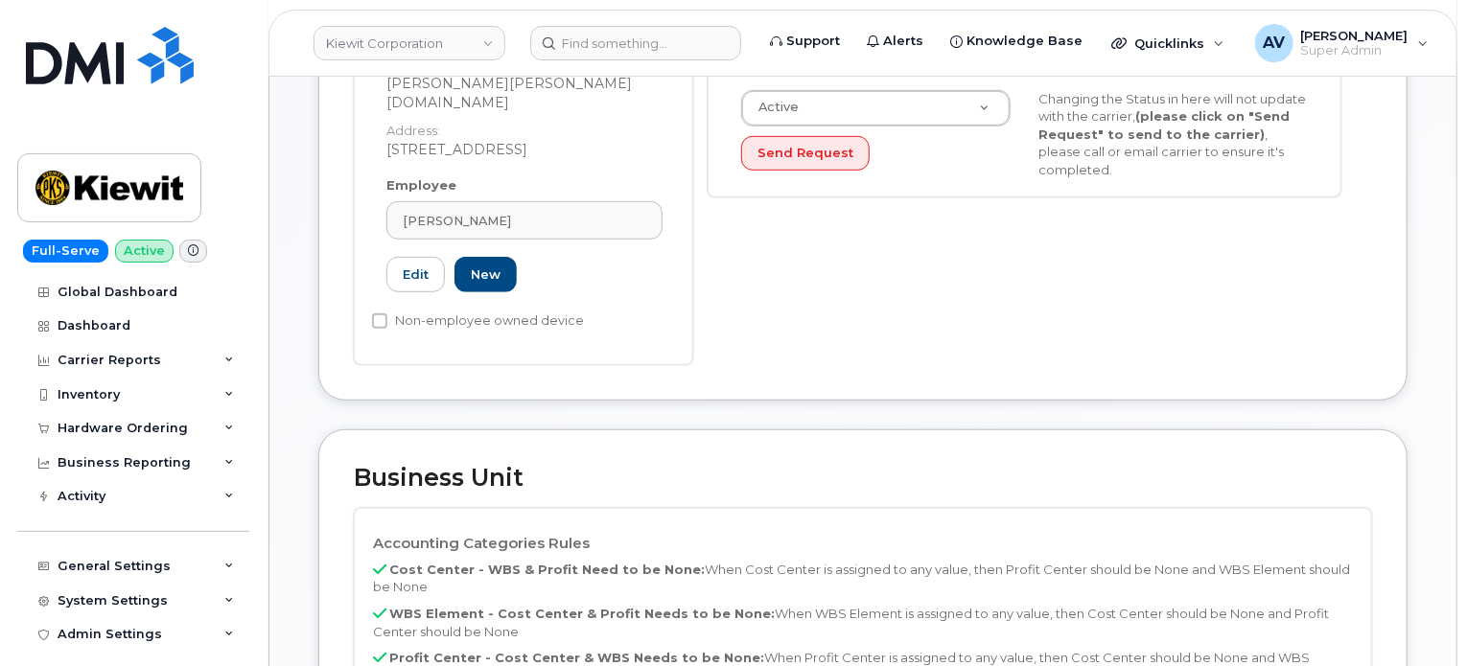
scroll to position [767, 0]
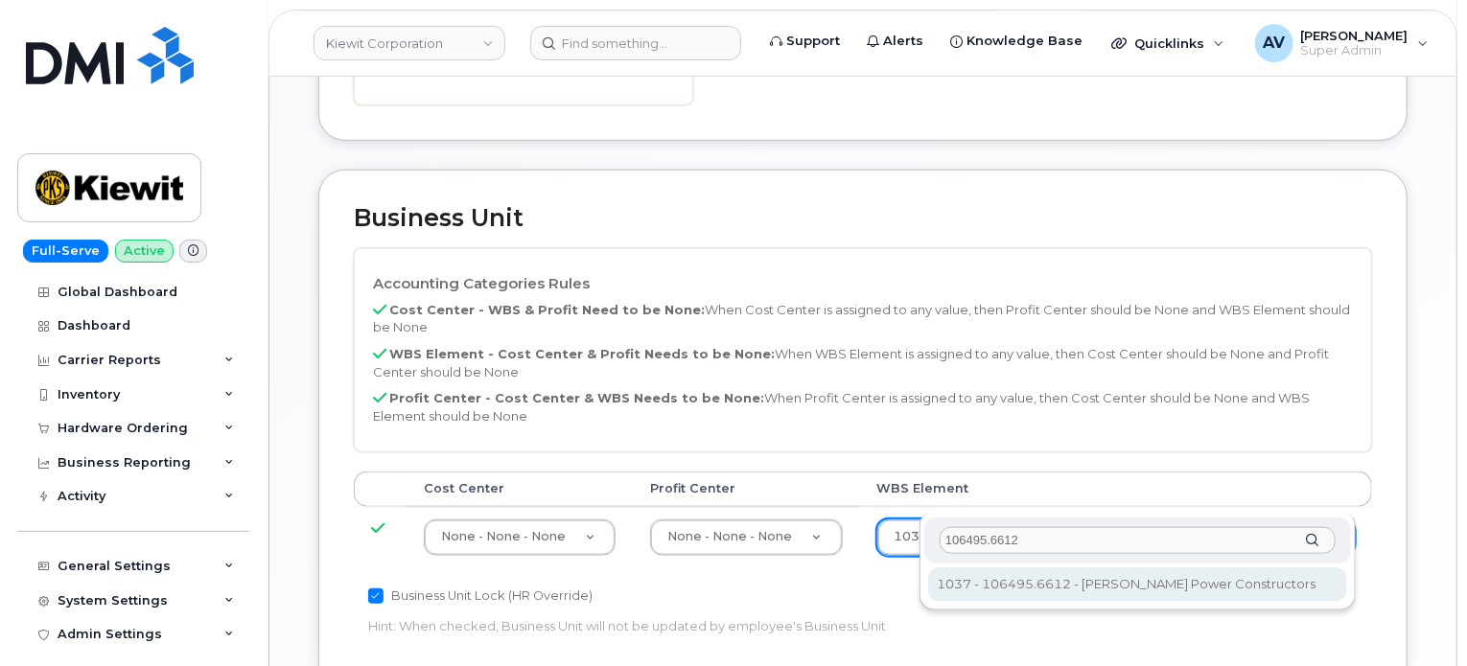
type input "106495.6612"
type input "35834206"
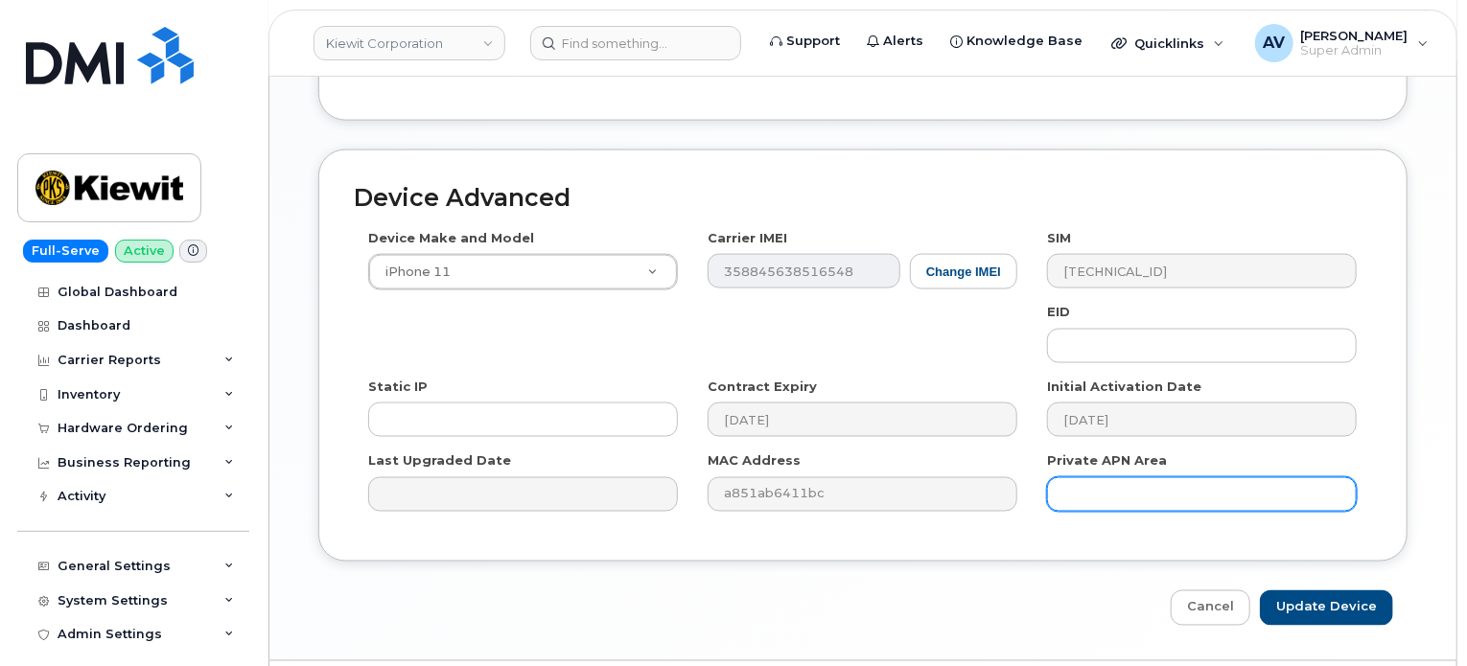
scroll to position [1352, 0]
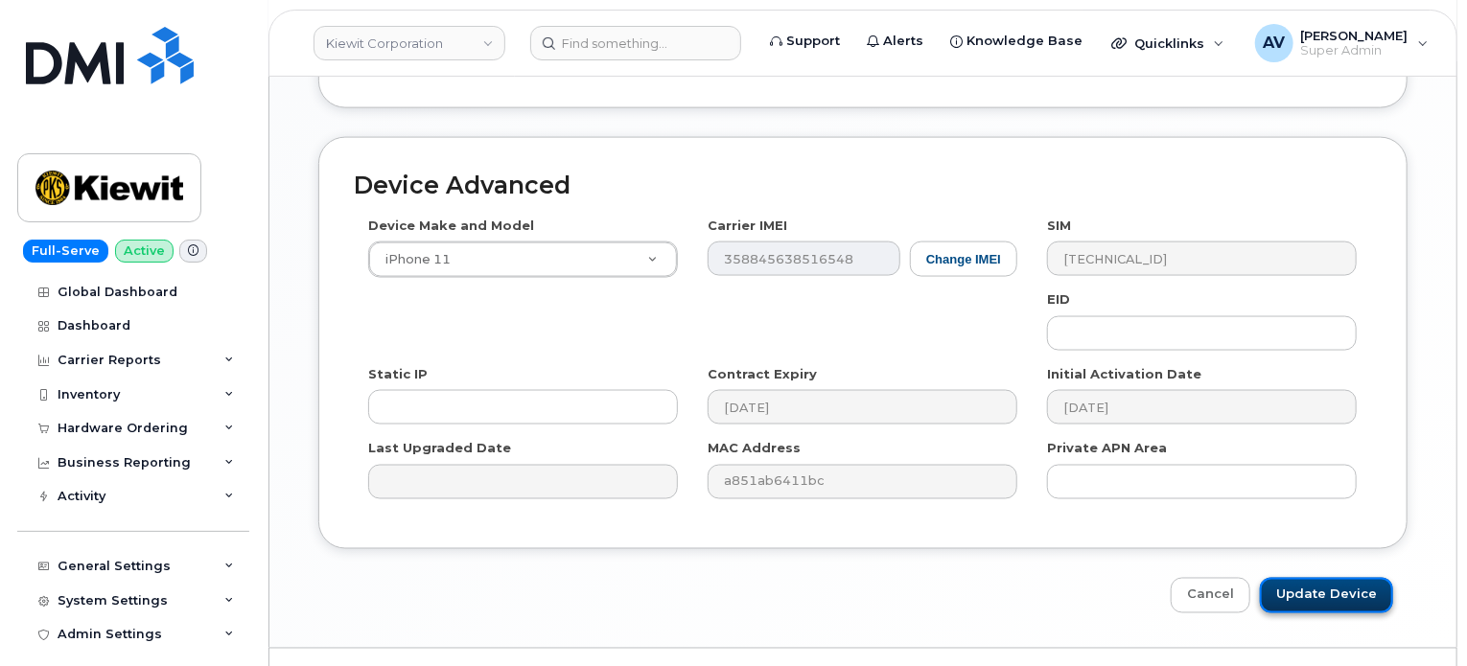
click at [1357, 578] on input "Update Device" at bounding box center [1325, 595] width 133 height 35
type input "Saving..."
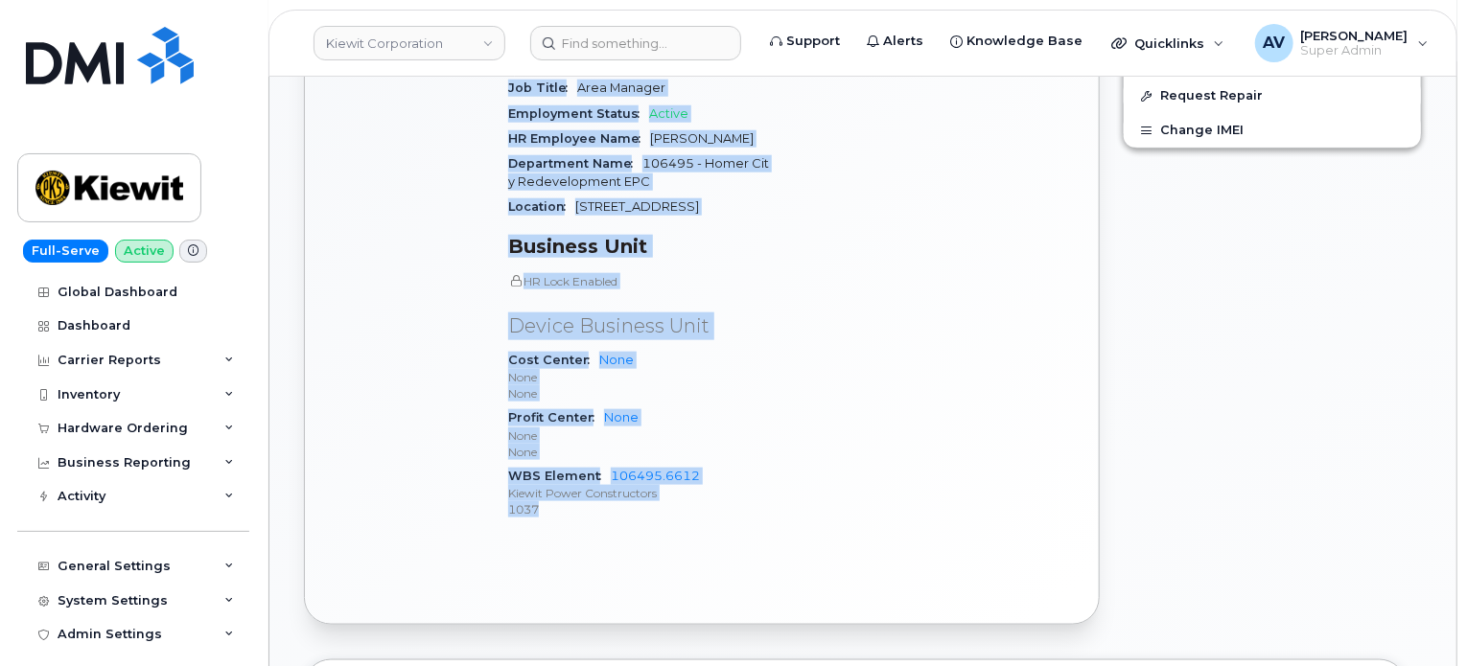
scroll to position [958, 0]
drag, startPoint x: 512, startPoint y: 233, endPoint x: 678, endPoint y: 543, distance: 352.1
click at [678, 543] on div "Active Send Message 48.27 GB  used 0.00 Bytes  included this month Device Detai…" at bounding box center [702, 178] width 794 height 888
copy div "Device Details Device iPhone 11 + Upgrade Device SIM 89148000005945251353 Email…"
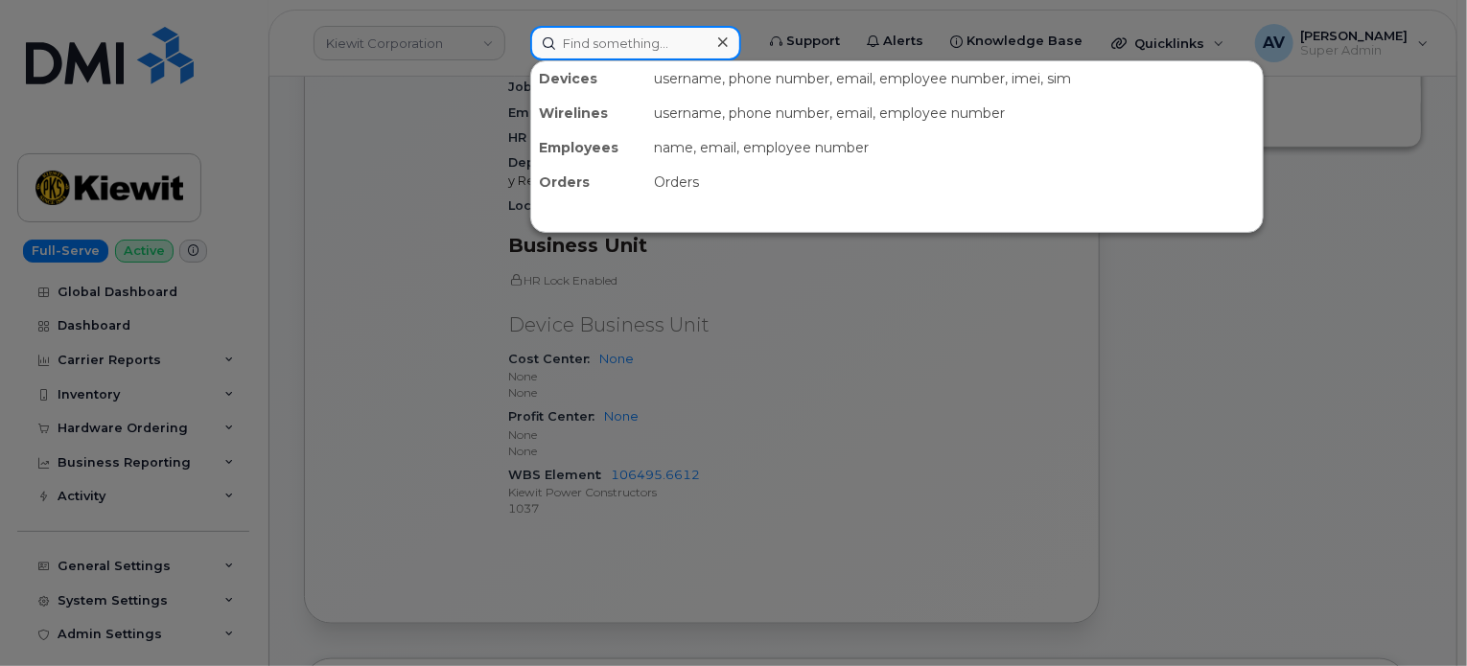
click at [635, 42] on input at bounding box center [635, 43] width 211 height 35
paste input "Francisco Avila"
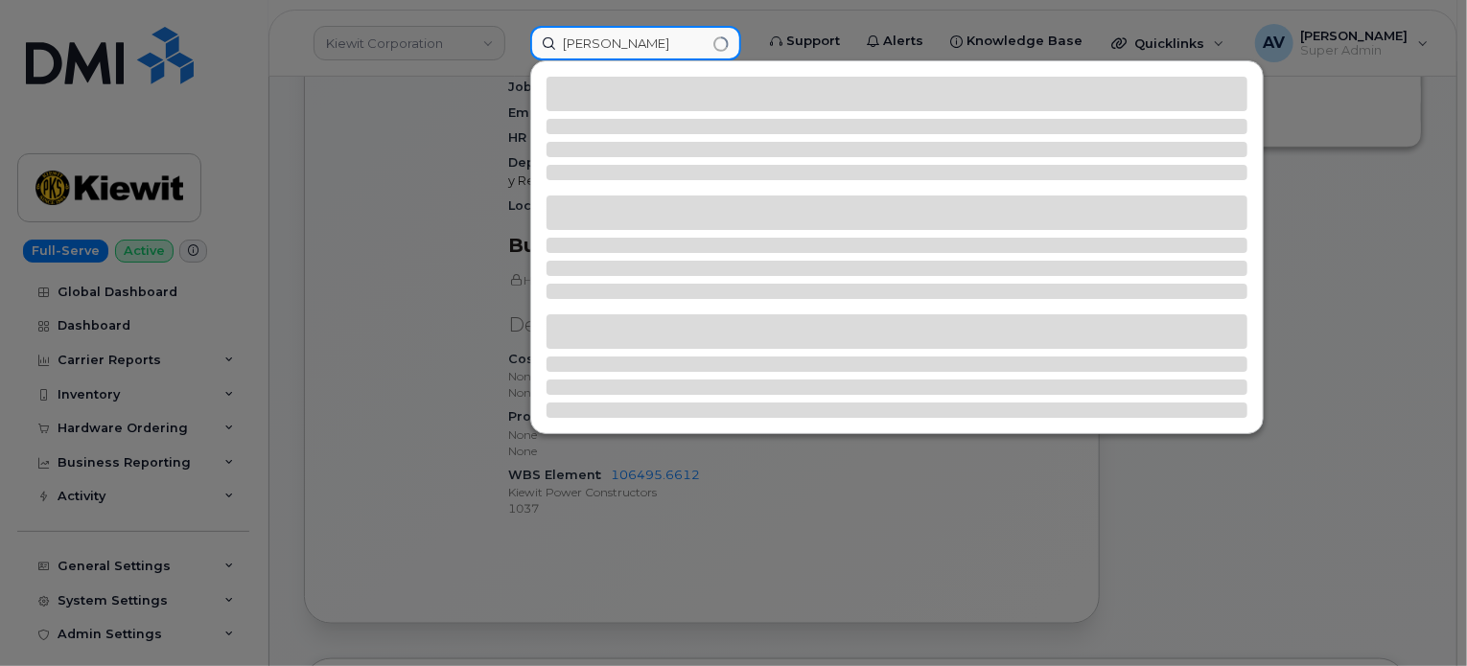
type input "Francisco Avila"
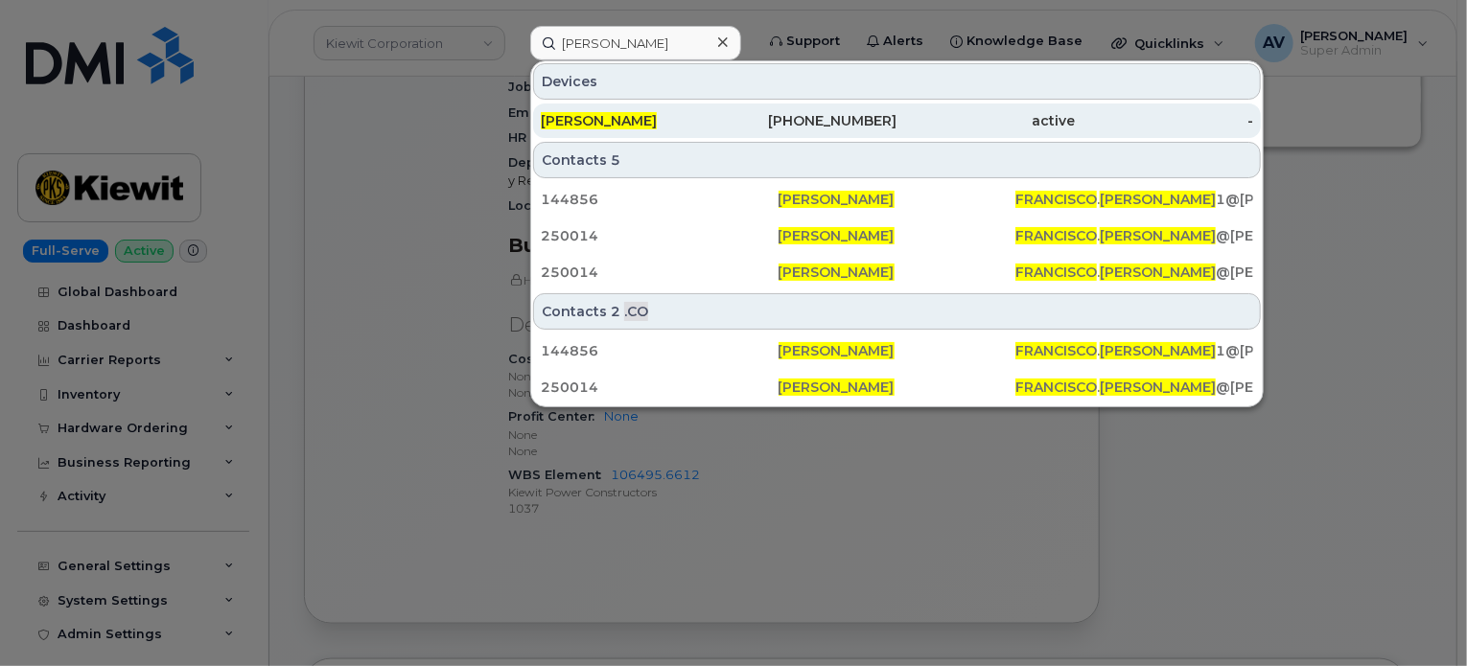
click at [763, 122] on div "713-865-3240" at bounding box center [808, 120] width 178 height 19
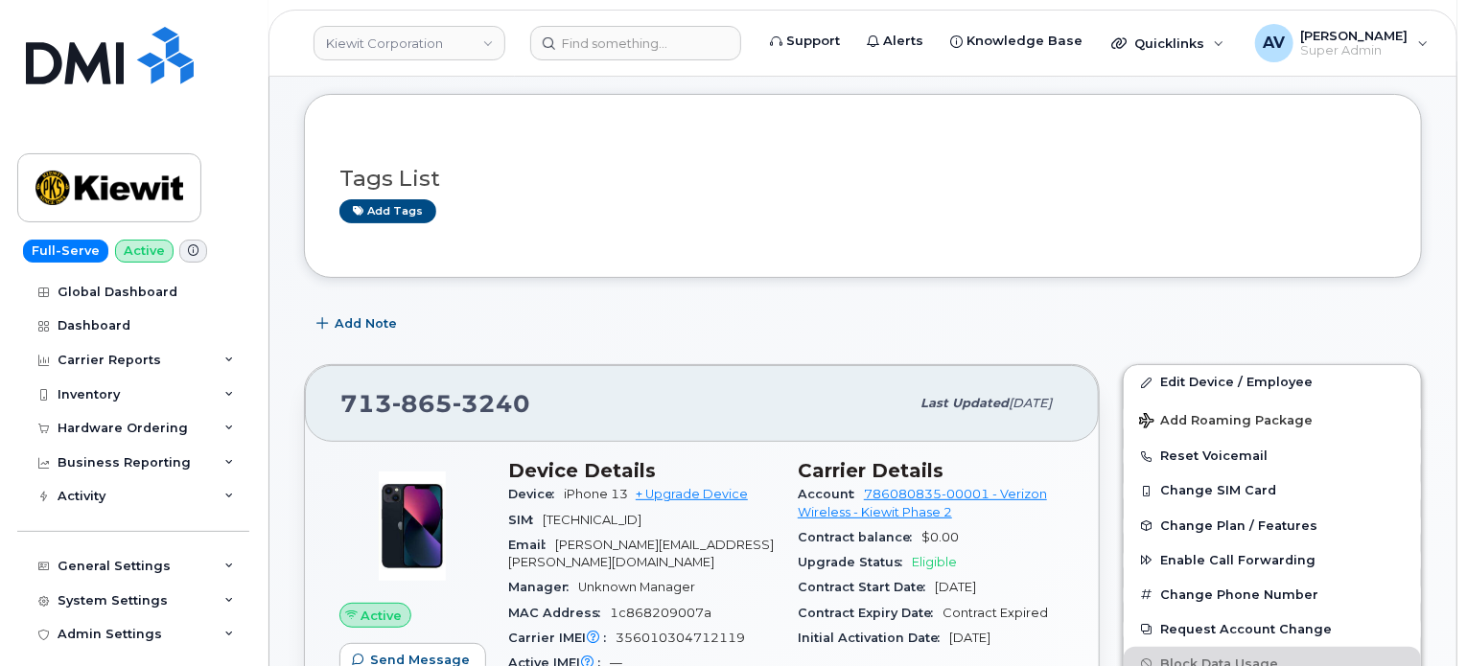
scroll to position [288, 0]
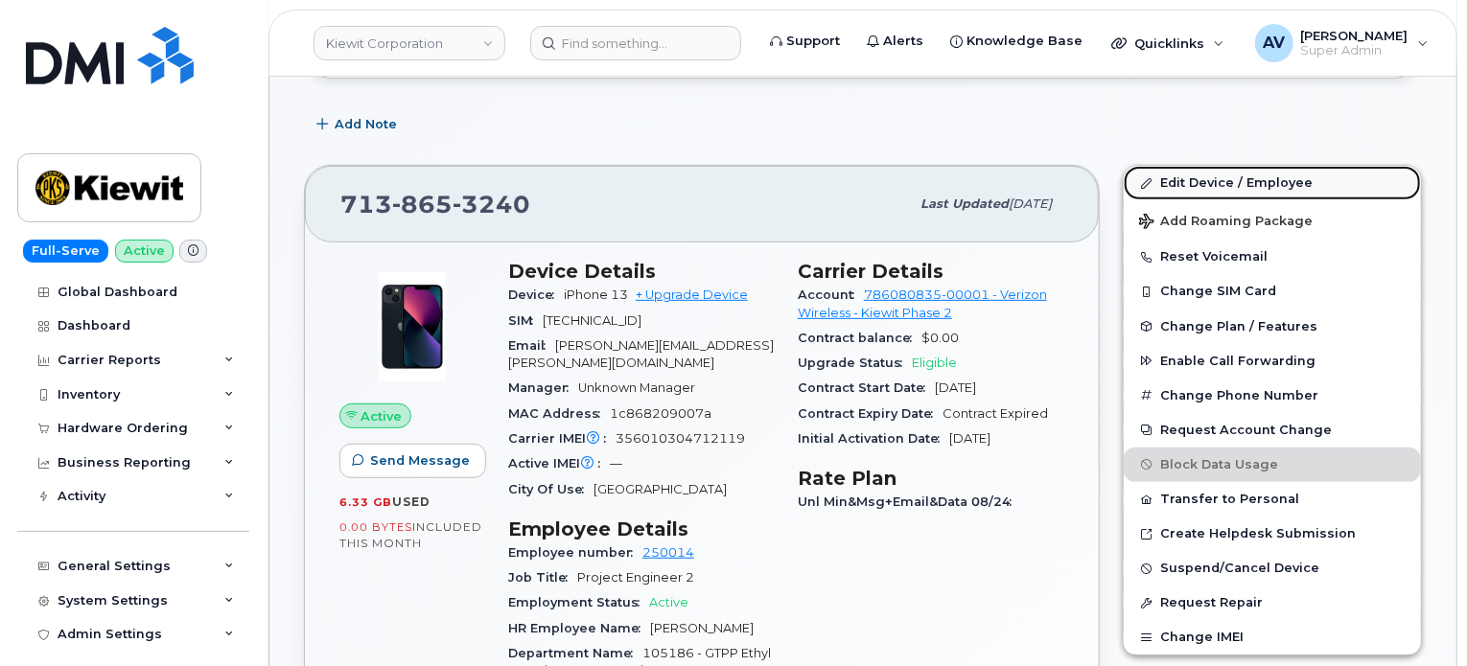
click at [1270, 178] on link "Edit Device / Employee" at bounding box center [1271, 183] width 297 height 35
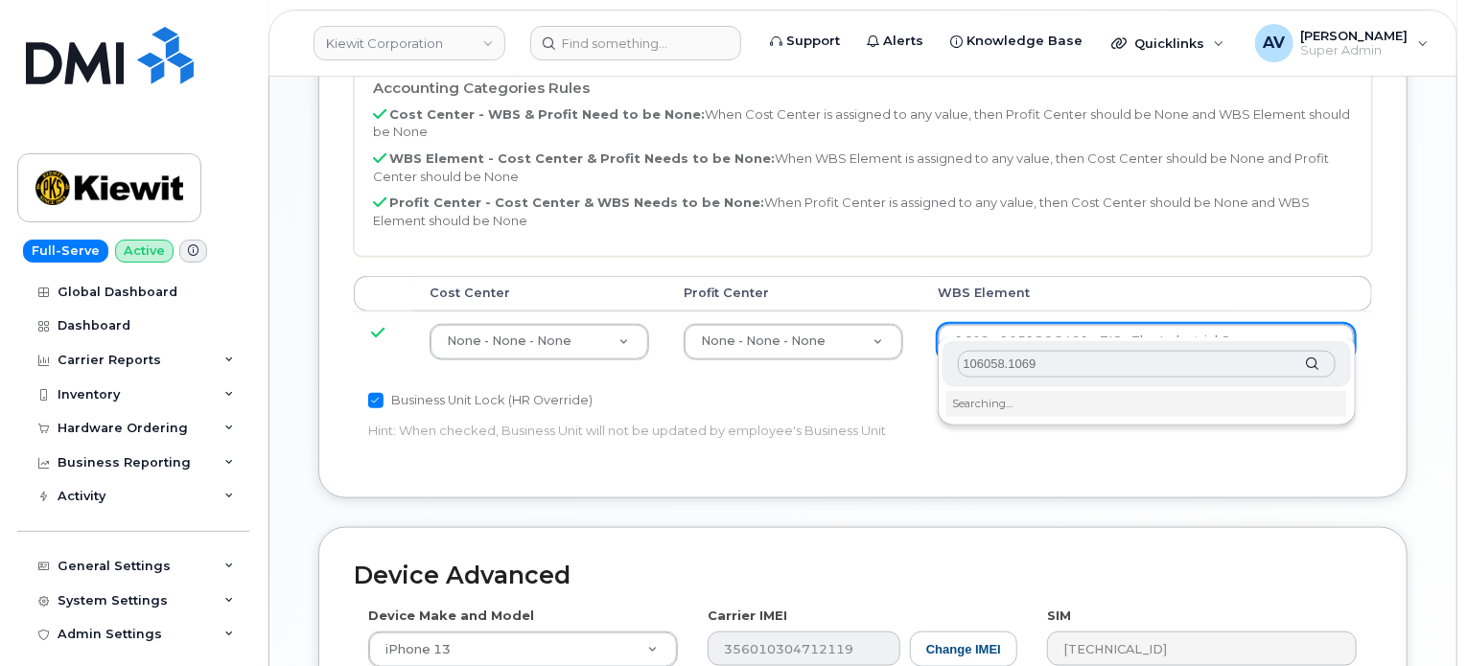
scroll to position [1054, 0]
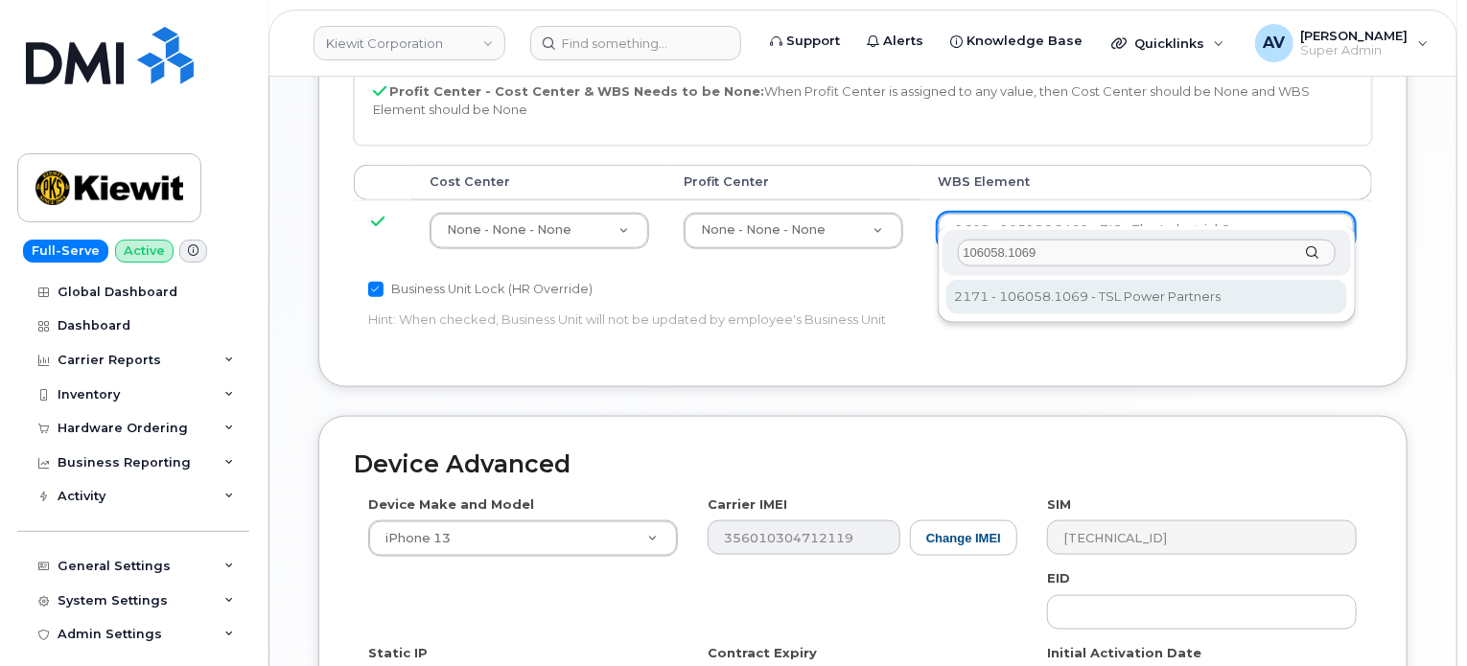
type input "106058.1069"
type input "33474431"
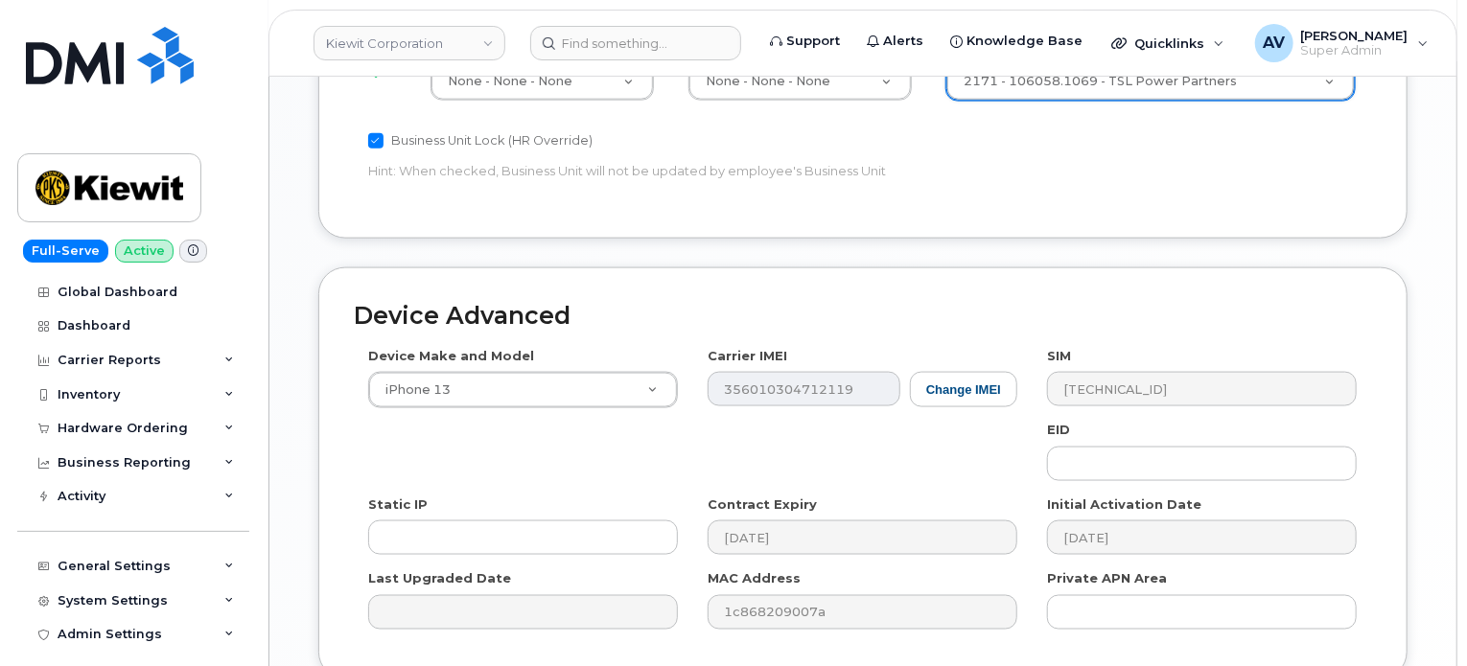
scroll to position [1352, 0]
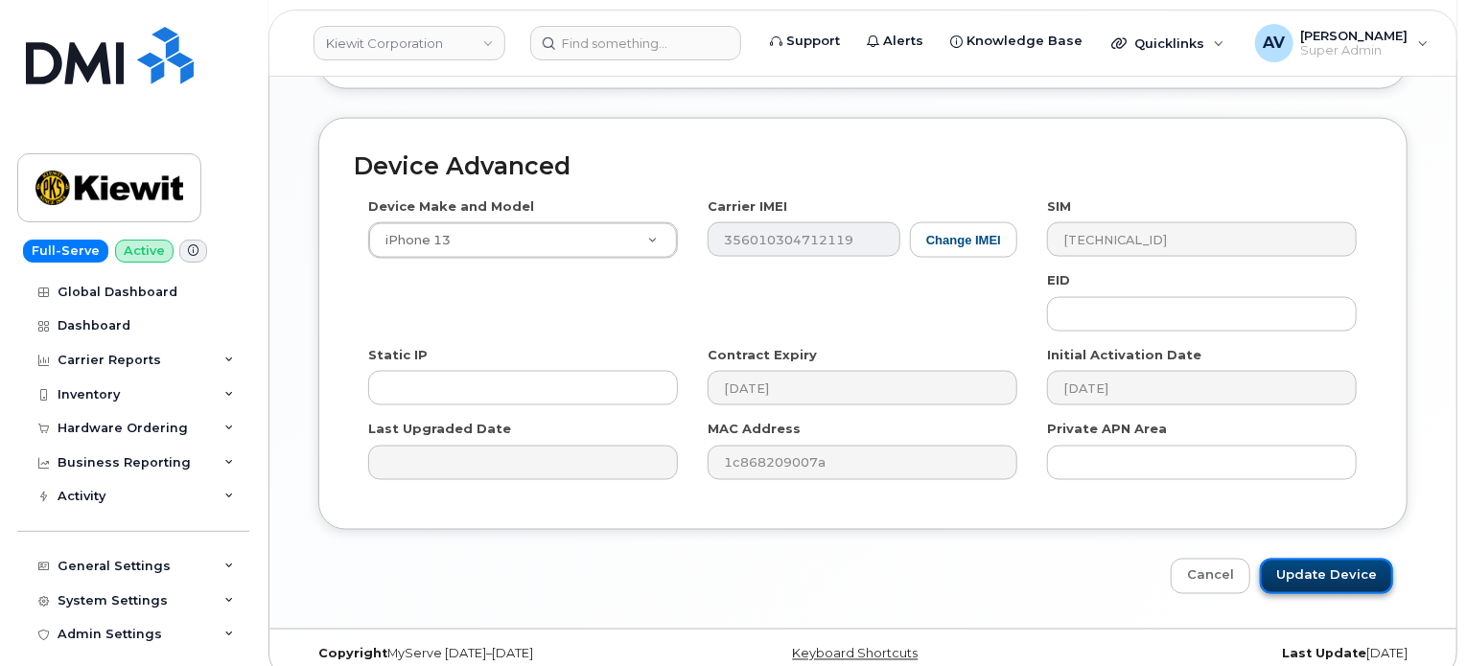
click at [1351, 559] on input "Update Device" at bounding box center [1325, 576] width 133 height 35
type input "Saving..."
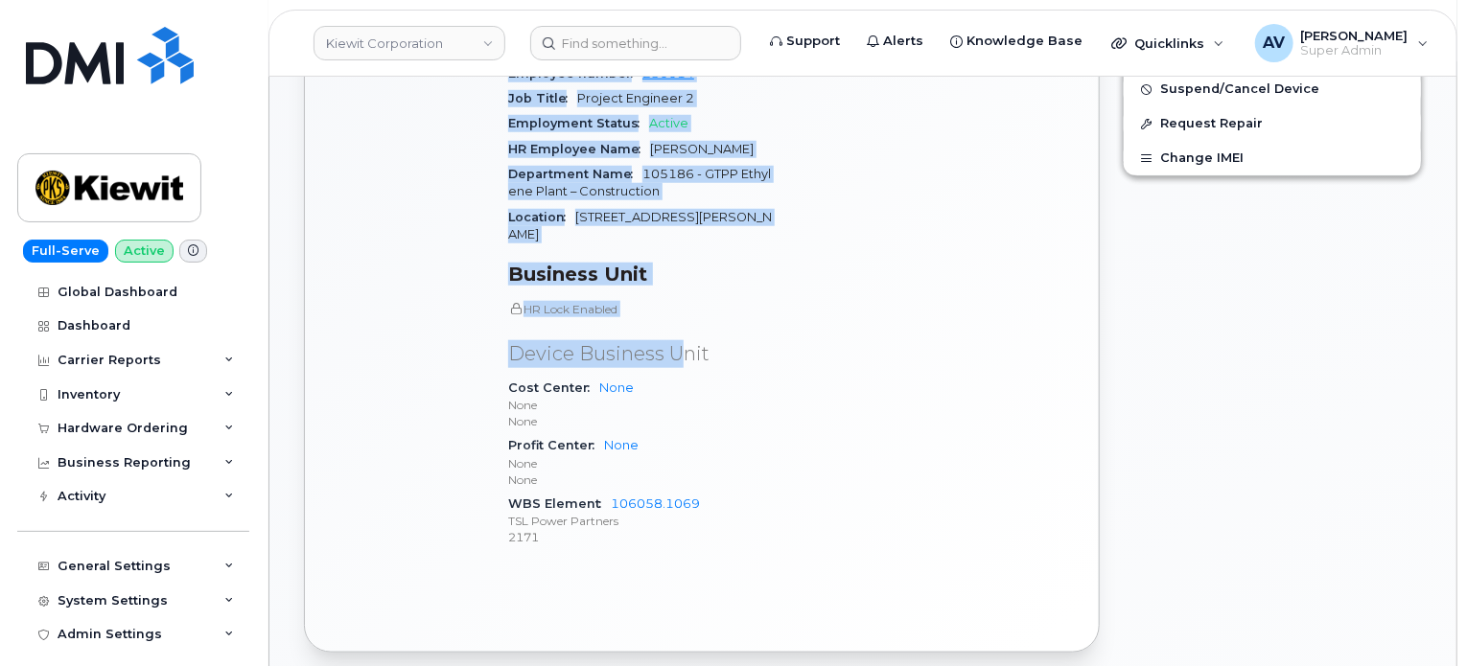
scroll to position [863, 0]
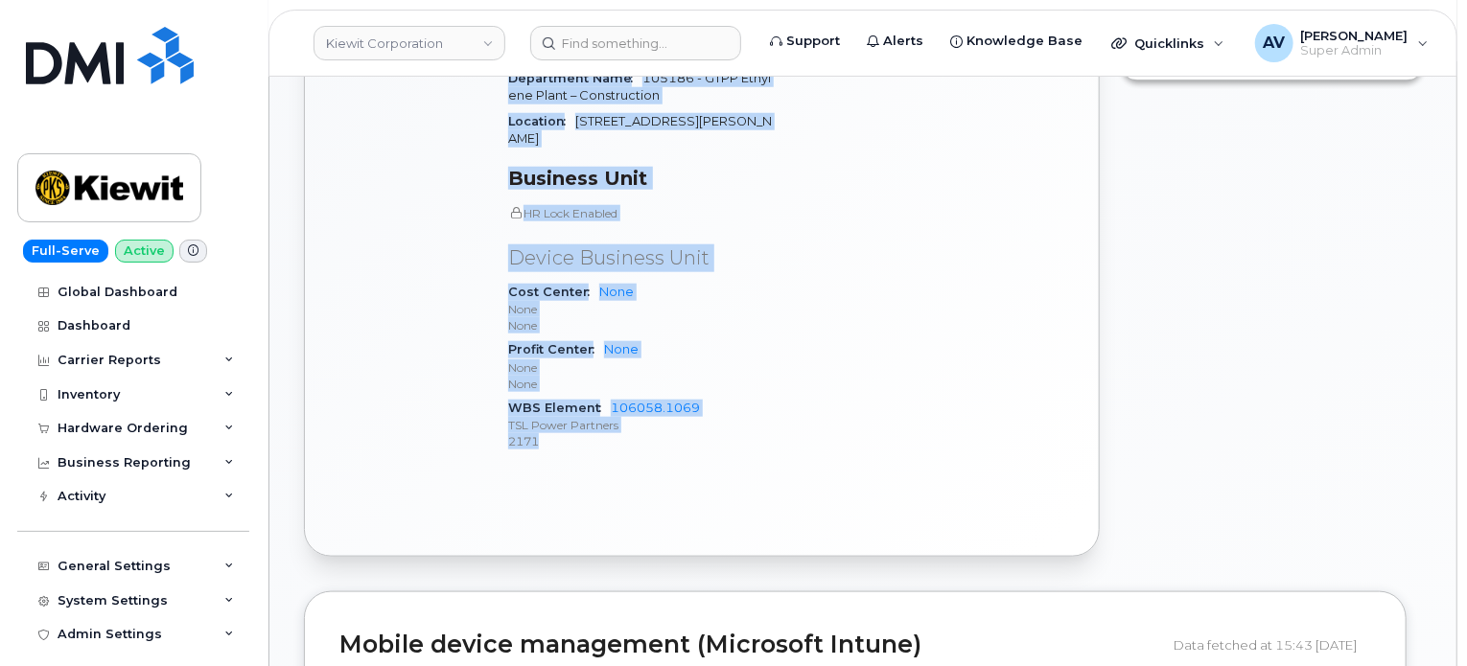
drag, startPoint x: 505, startPoint y: 168, endPoint x: 695, endPoint y: 414, distance: 311.0
click at [693, 414] on div "Device Details Device iPhone 13 + Upgrade Device SIM [TECHNICAL_ID] Email [EMAI…" at bounding box center [641, 76] width 289 height 807
copy div "Device Details Device iPhone 13 + Upgrade Device SIM [TECHNICAL_ID] Email [EMAI…"
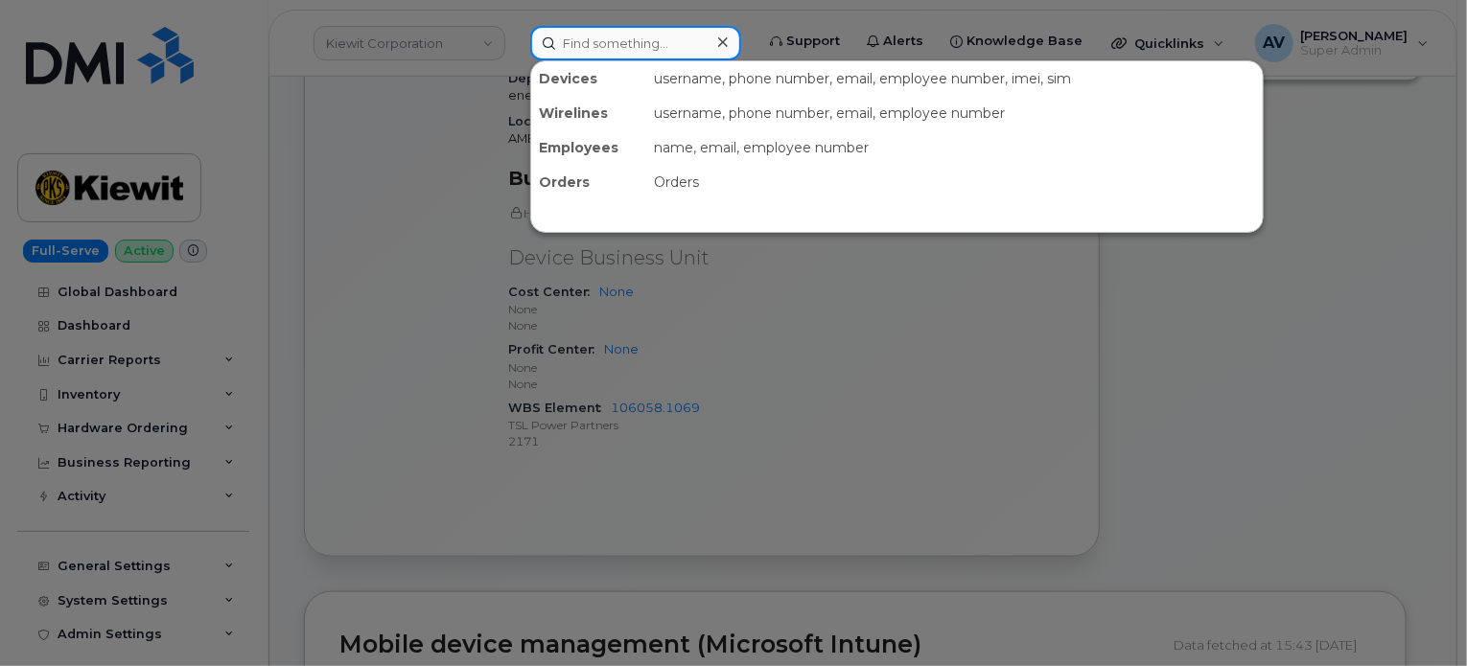
click at [697, 52] on input at bounding box center [635, 43] width 211 height 35
paste input "2179090637"
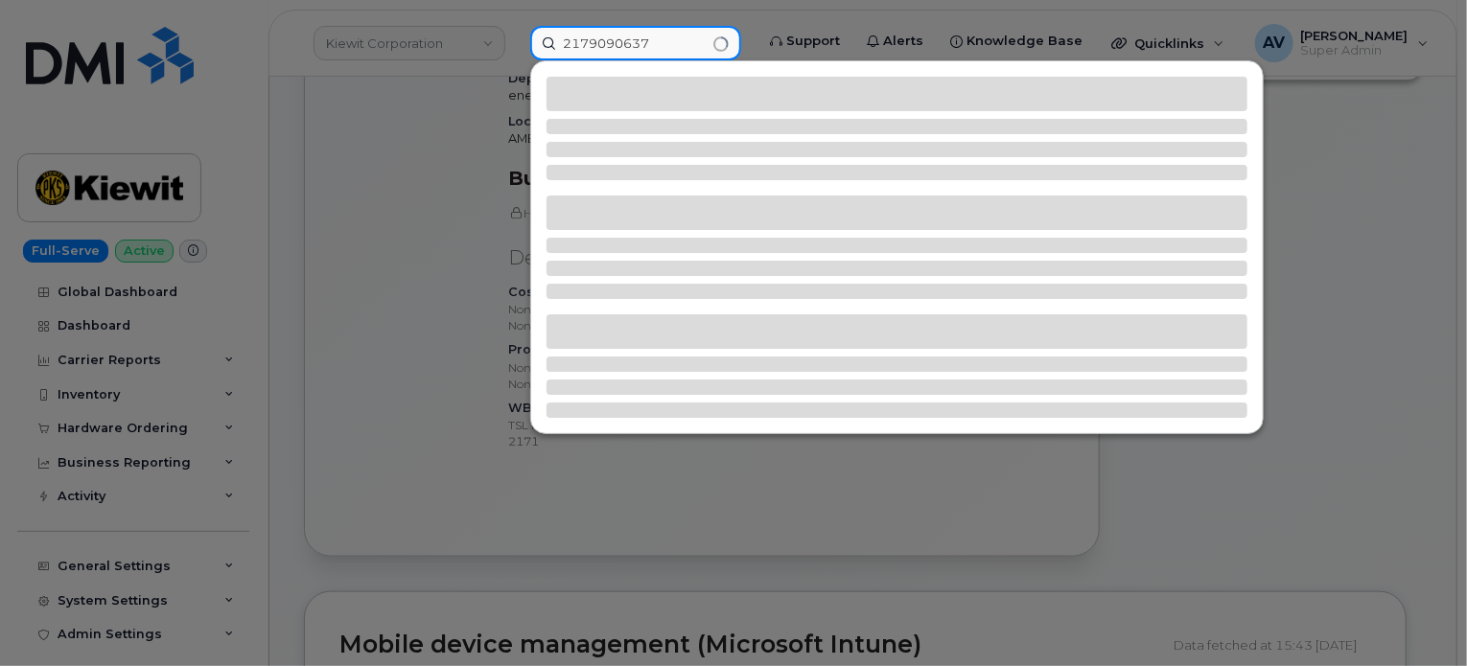
type input "2179090637"
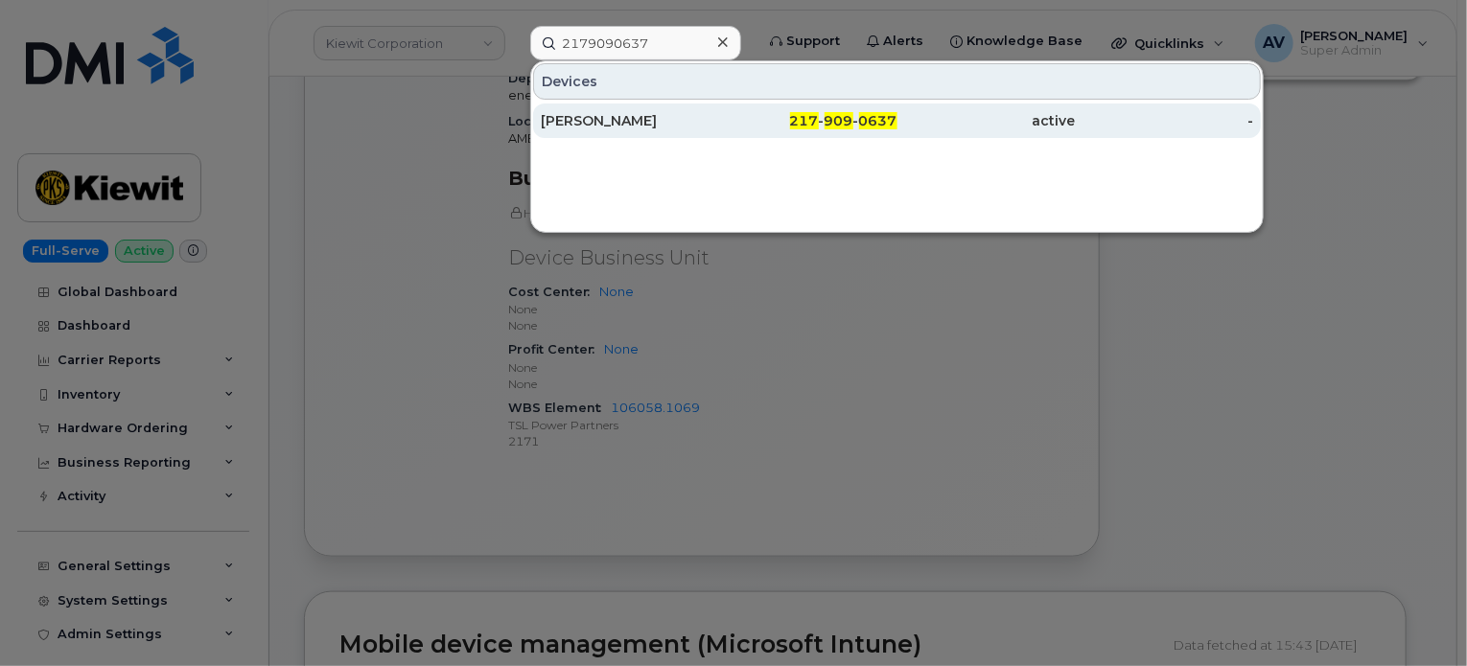
click at [673, 119] on div "[PERSON_NAME]" at bounding box center [630, 120] width 178 height 19
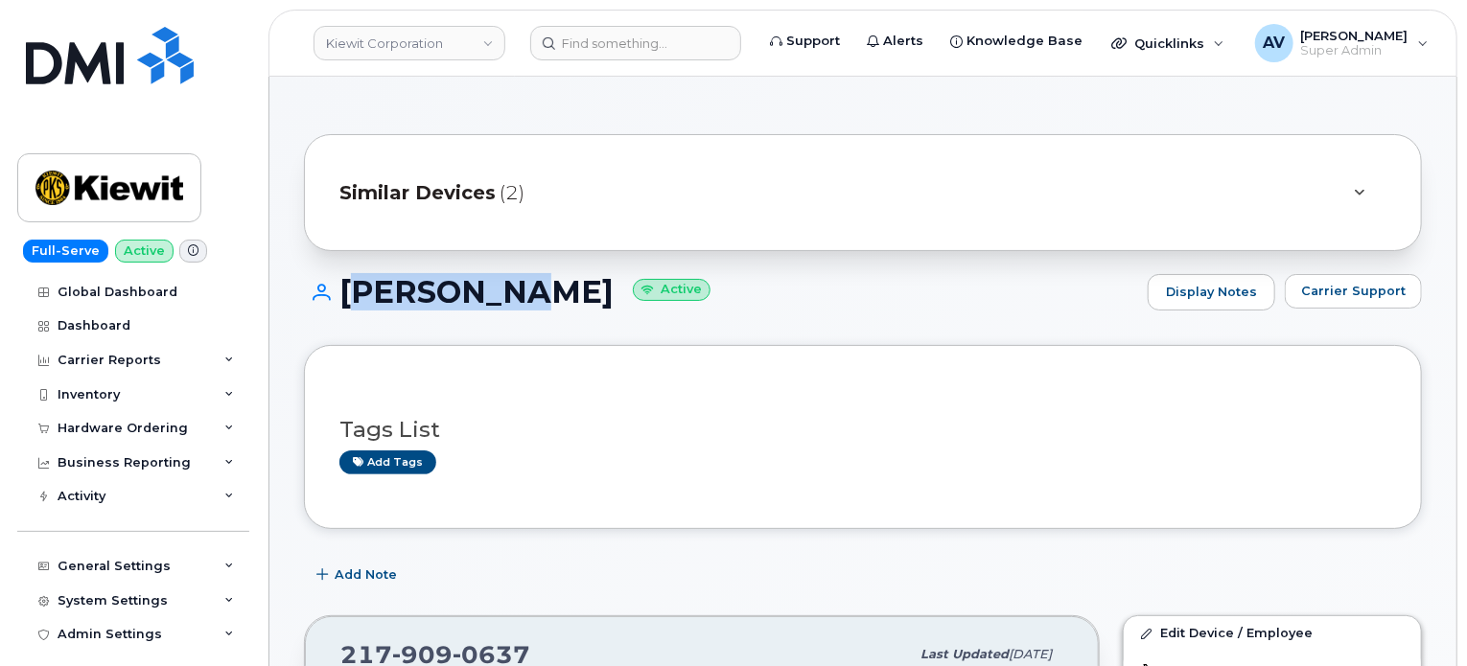
drag, startPoint x: 343, startPoint y: 279, endPoint x: 479, endPoint y: 289, distance: 136.5
click at [479, 289] on h1 "[PERSON_NAME] Active" at bounding box center [721, 292] width 834 height 34
copy h1 "[PERSON_NAME]"
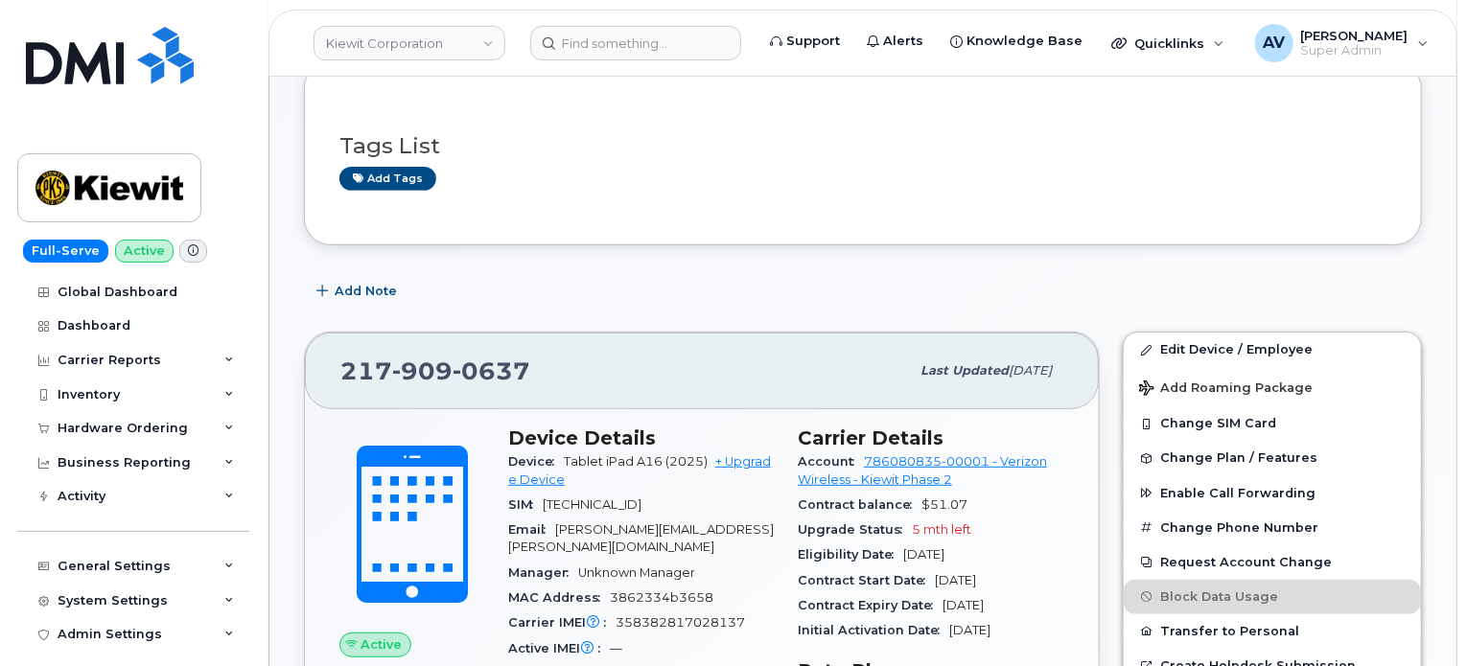
scroll to position [288, 0]
